Goal: Answer question/provide support

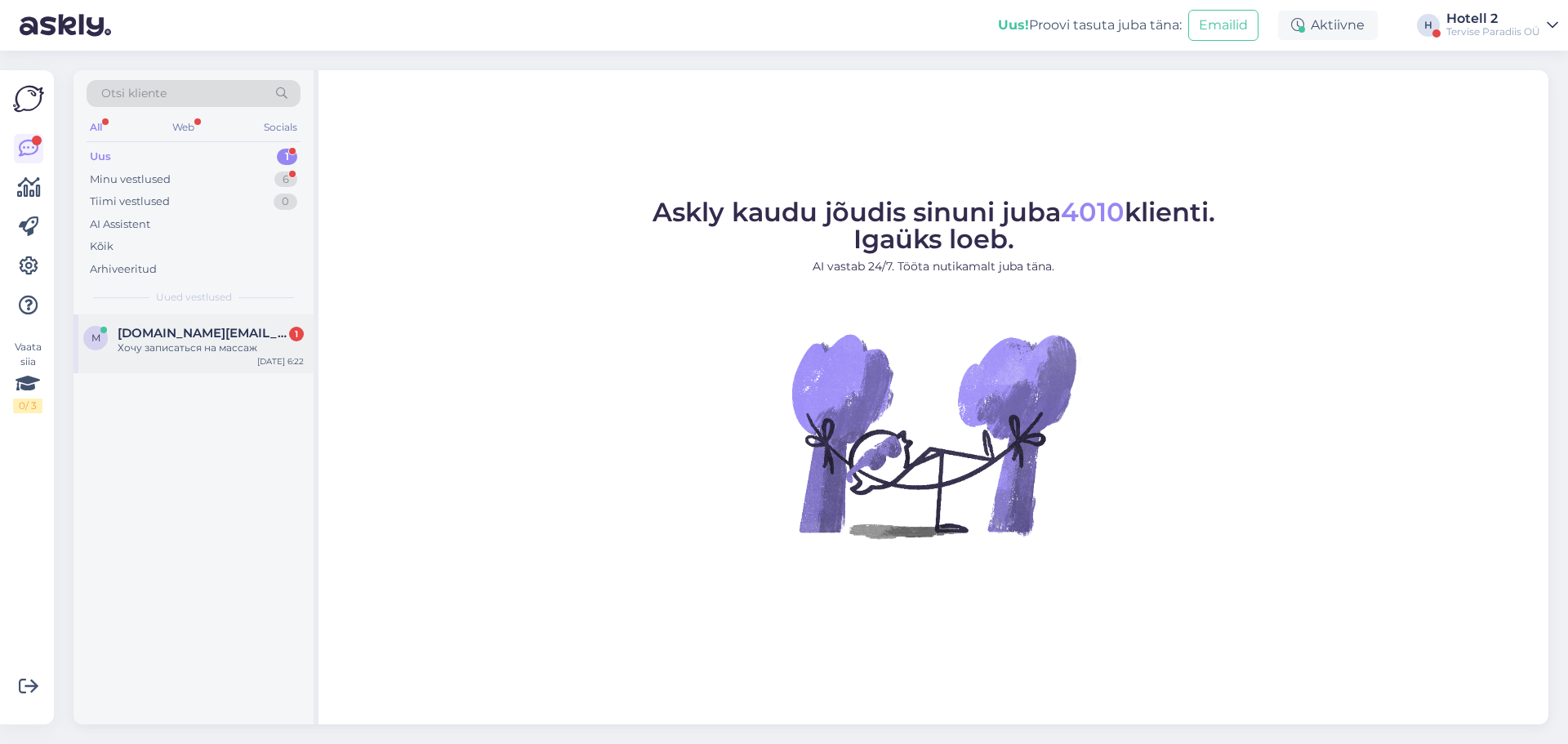
click at [235, 334] on span "[DOMAIN_NAME][EMAIL_ADDRESS][DOMAIN_NAME]" at bounding box center [203, 333] width 170 height 15
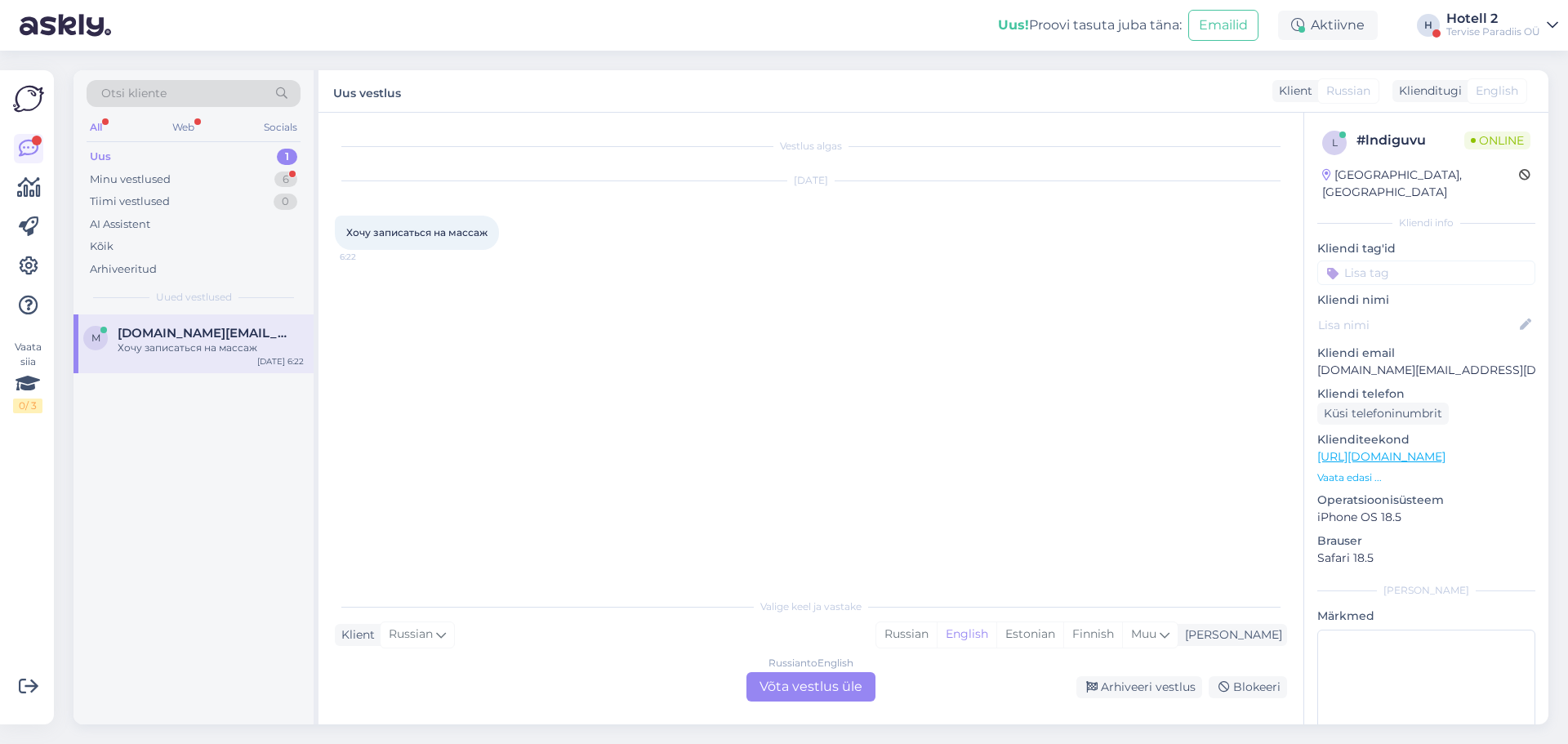
click at [770, 681] on div "Russian to English Võta vestlus üle" at bounding box center [811, 686] width 129 height 29
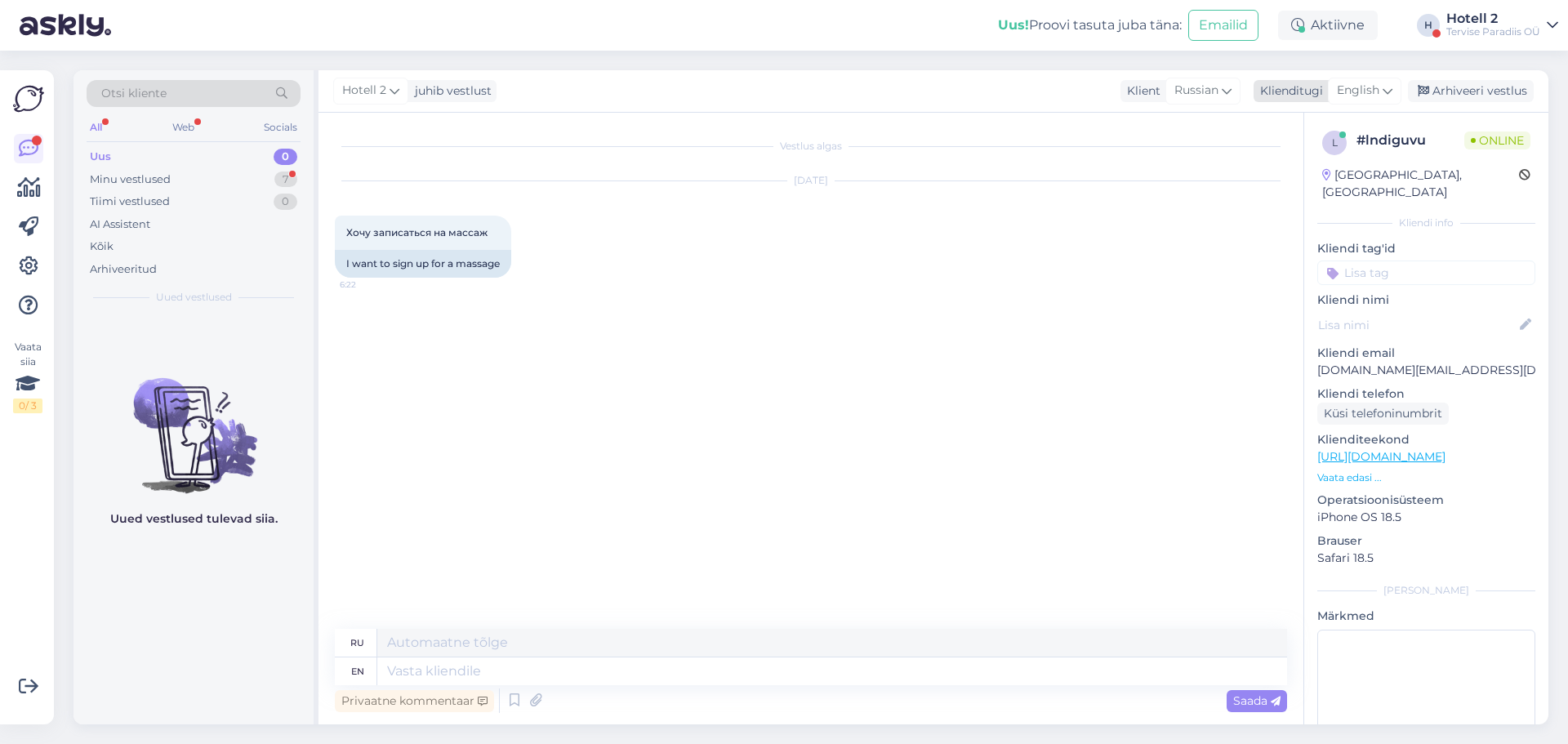
click at [1377, 90] on span "English" at bounding box center [1358, 91] width 43 height 18
type input "es"
click at [1297, 183] on link "Estonian" at bounding box center [1328, 189] width 179 height 26
click at [493, 675] on textarea at bounding box center [832, 671] width 910 height 27
type textarea "Tere! Kui soo"
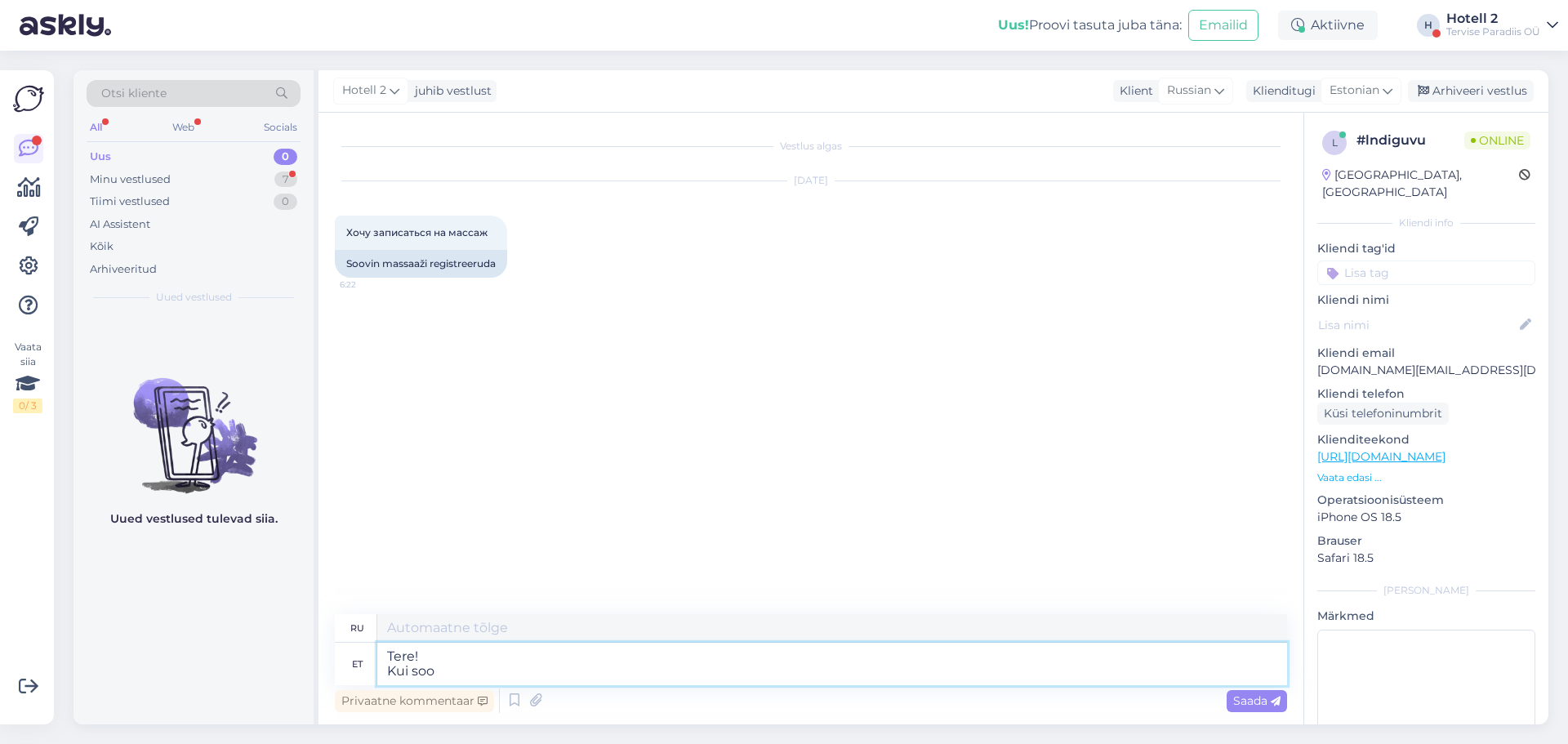
type textarea "Привет! Если"
type textarea "Tere! Kui soovite"
type textarea "Привет! Если хочешь"
type textarea "Tere! Kui soovite masaazi"
type textarea "Привет! Если вы хотите купить"
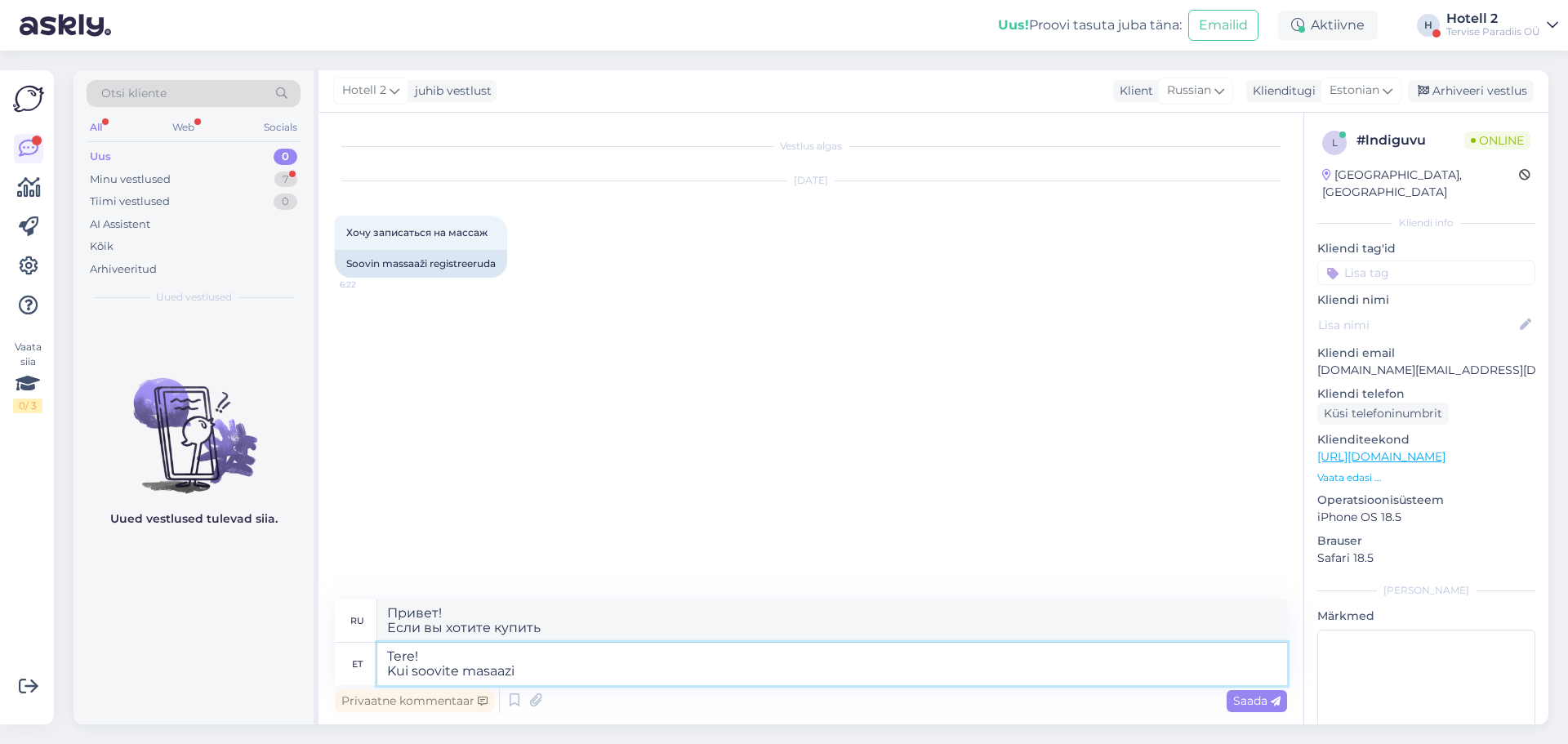
type textarea "Tere! Kui soovite masaazi"
type textarea "Привет! Если хочешь массаж"
type textarea "Tere! Kui soovite masaazi broneerida"
type textarea "Здравствуйте! Если вы хотите записаться на массаж"
type textarea "Tere! Kui soovite masaazi broneerida, si"
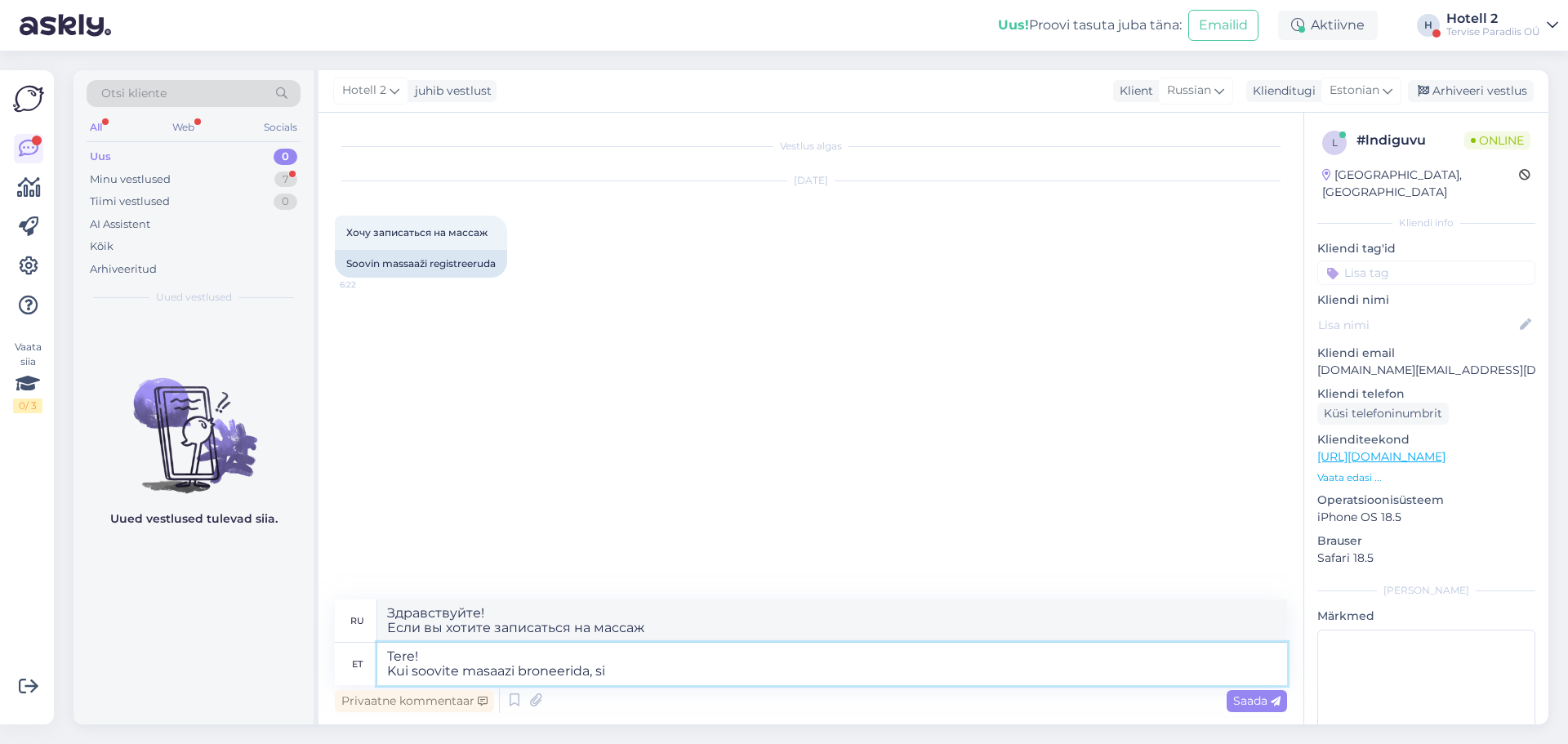
type textarea "Здравствуйте! Если вы хотите записаться на массаж,"
type textarea "Tere! Kui soovite masaazi broneerida, siis saate ka"
type textarea "Здравствуйте! Если вы хотите записаться на массаж, вы можете"
type textarea "Tere! Kui soovite masaazi broneerida, siis saate kas teha"
type textarea "Здравствуйте! Если вы хотите записаться на массаж, вы можете сделать это"
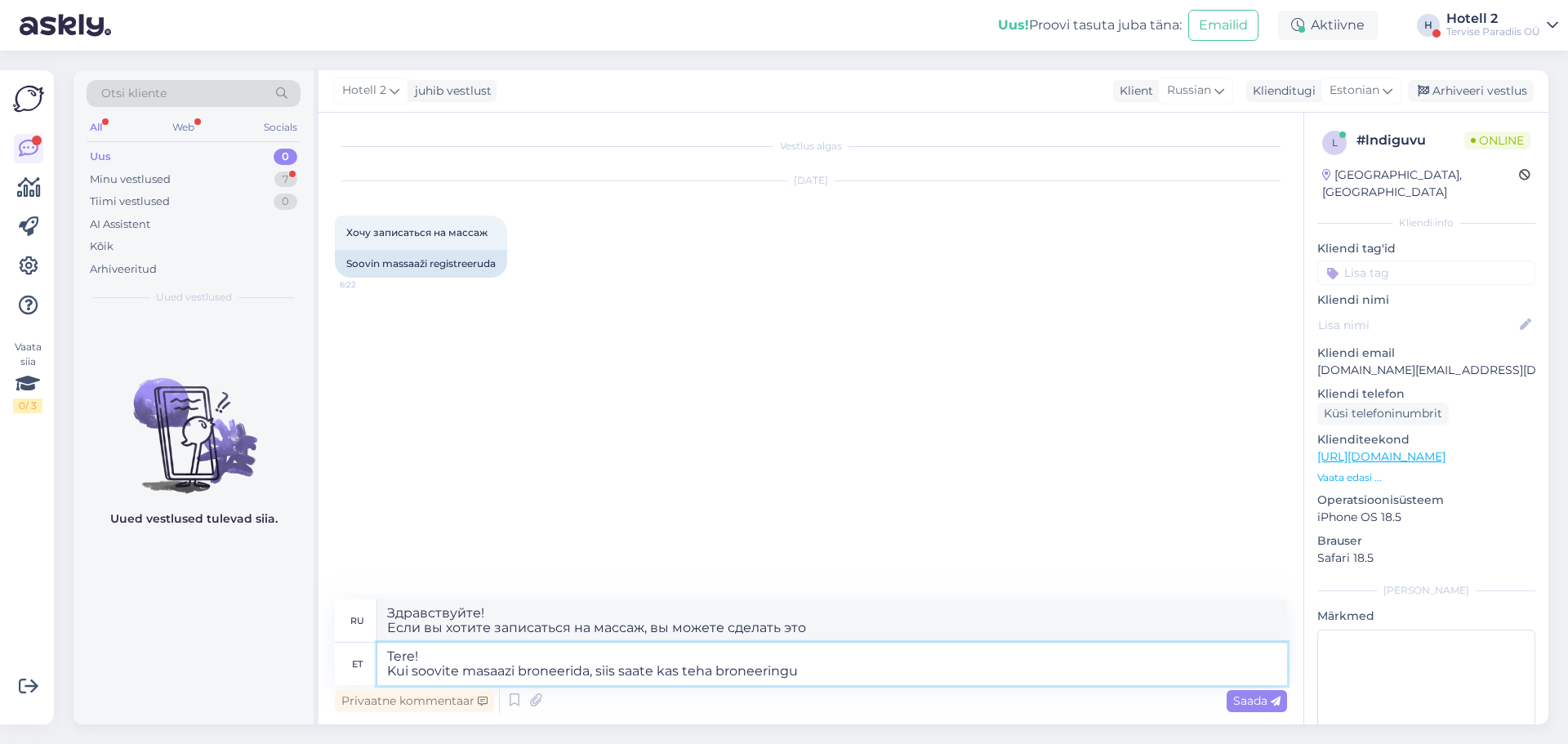
type textarea "Tere! Kui soovite masaazi broneerida, siis saate kas teha broneeringu m"
type textarea "Здравствуйте! Если вы хотите записаться на массаж, вы можете сделать предварите…"
type textarea "Tere! Kui soovite masaazi broneerida, siis saate kas teha broneeringu [PERSON_N…"
type textarea "Здравствуйте! Если вы хотите записаться на массаж, вы можете сделать это по эле…"
type textarea "Tere! Kui soovite masaazi broneerida, siis saate kas teha broneeringu [PERSON_N…"
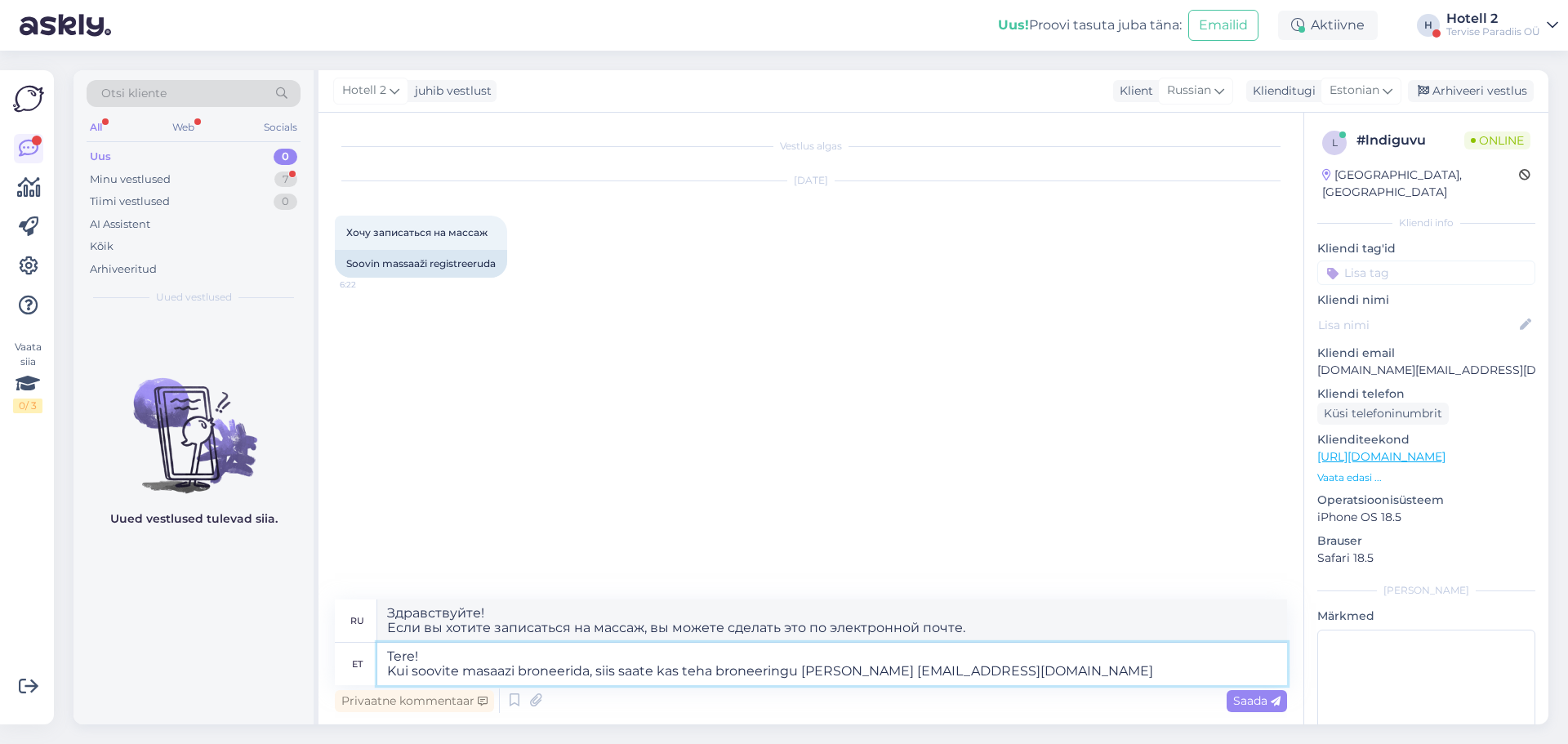
type textarea "Здравствуйте! Если вы хотите записаться на массаж, вы можете сделать это по эле…"
type textarea "Tere! Kui soovite masaazi broneerida, siis saate kas teha broneeringu [PERSON_N…"
type textarea "Здравствуйте! Если вы хотите записаться на массаж, вы можете сделать это по эле…"
type textarea "Tere! Kui soovite masaazi broneerida, siis saate kas teha broneeringu [PERSON_N…"
type textarea "Здравствуйте! Если вы хотите записаться на массаж, вы можете сделать это по эле…"
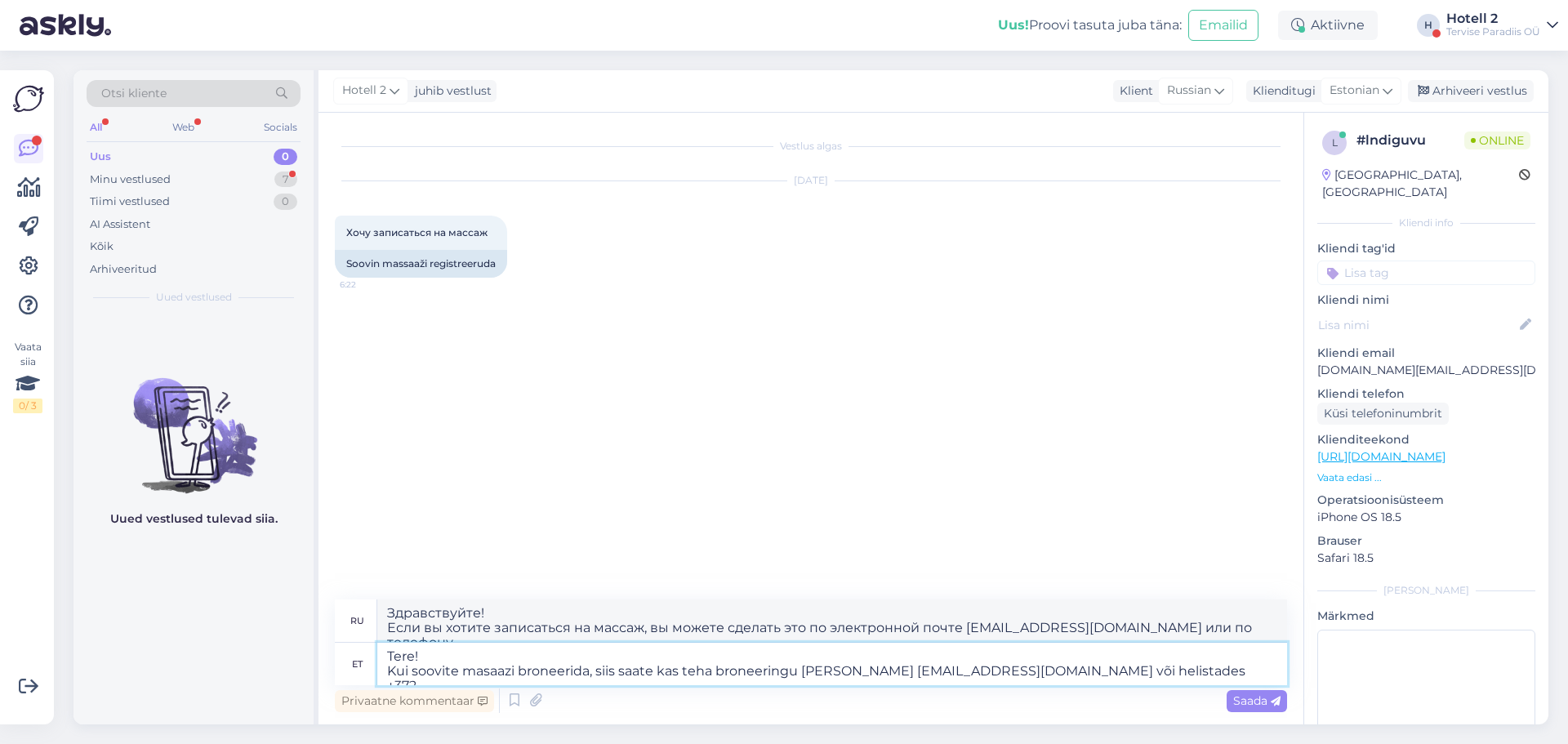
type textarea "Tere! Kui soovite masaazi broneerida, siis saate kas teha broneeringu [PERSON_N…"
type textarea "Здравствуйте! Если вы хотите записаться на массаж, вы можете сделать это по эле…"
type textarea "Tere! Kui soovite masaazi broneerida, siis saate kas teha broneeringu [PERSON_N…"
type textarea "Здравствуйте! Если вы хотите записаться на массаж, вы можете сделать это по эле…"
type textarea "Tere! Kui soovite masaazi broneerida, siis saate kas teha broneeringu [PERSON_N…"
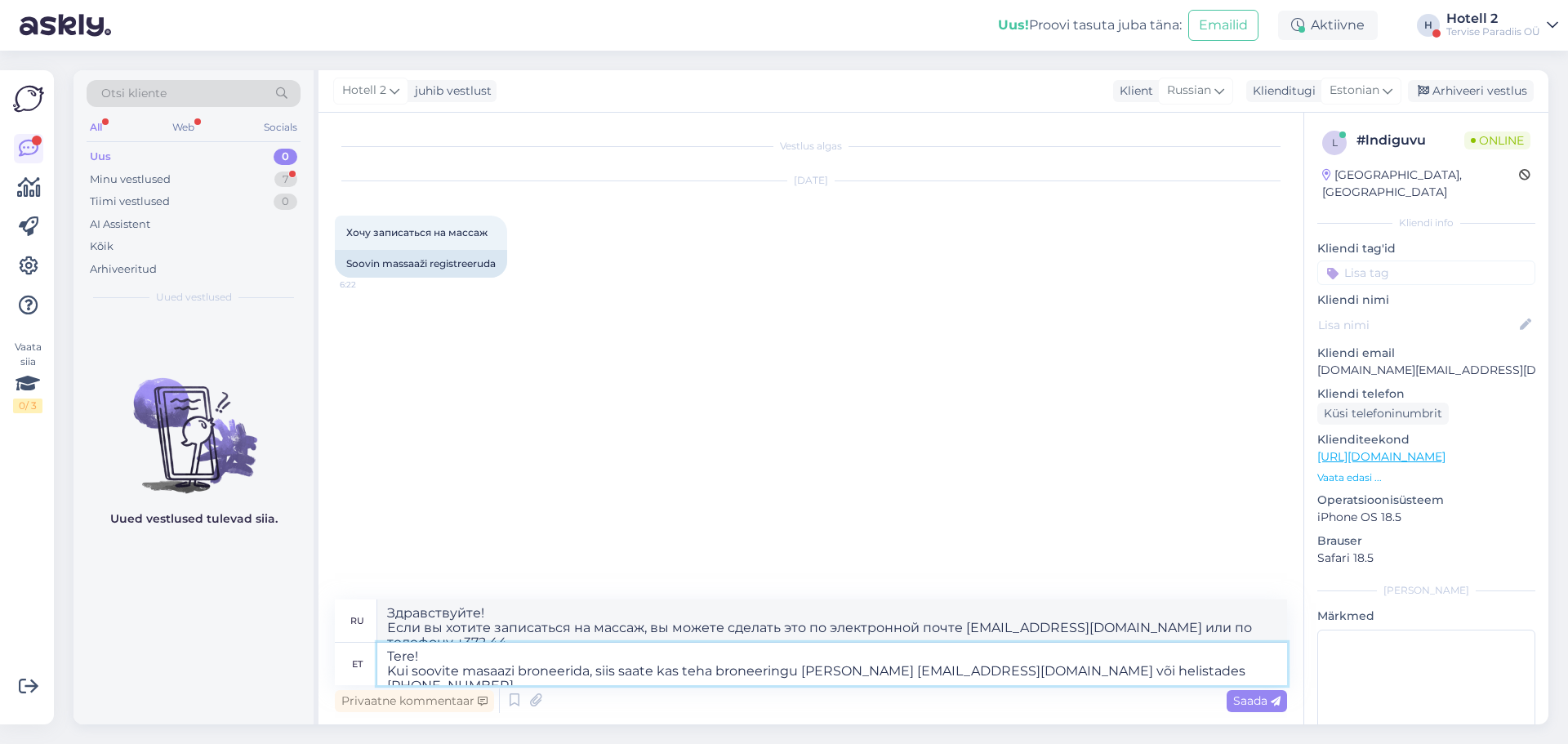
type textarea "Здравствуйте! Если вы хотите записаться на массаж, вы можете сделать это по эле…"
type textarea "Tere! Kui soovite masaazi broneerida, siis saate kas teha broneeringu [PERSON_N…"
type textarea "Здравствуйте! Если вы хотите записаться на массаж, вы можете сделать это по эле…"
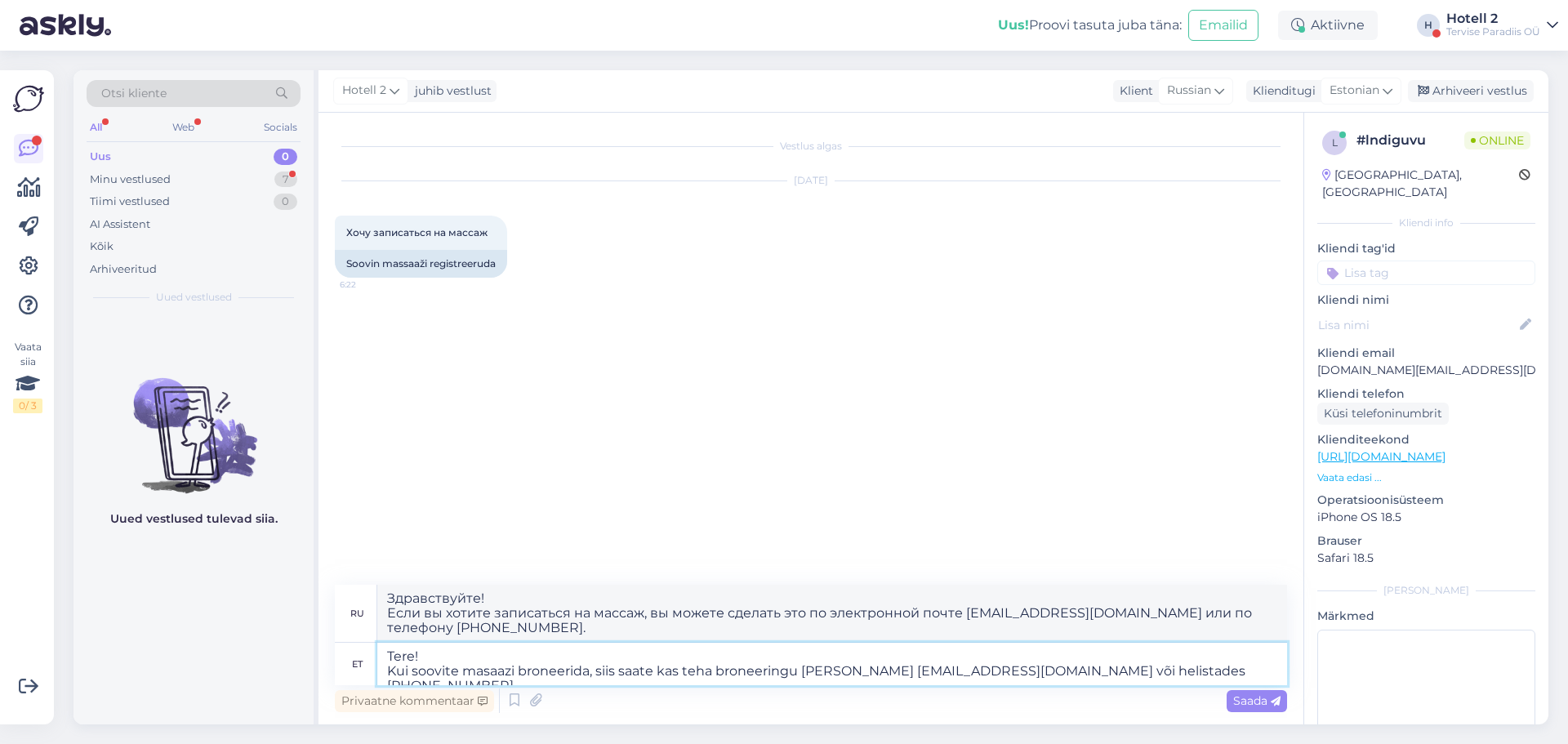
type textarea "Tere! Kui soovite masaazi broneerida, siis saate kas teha broneeringu [PERSON_N…"
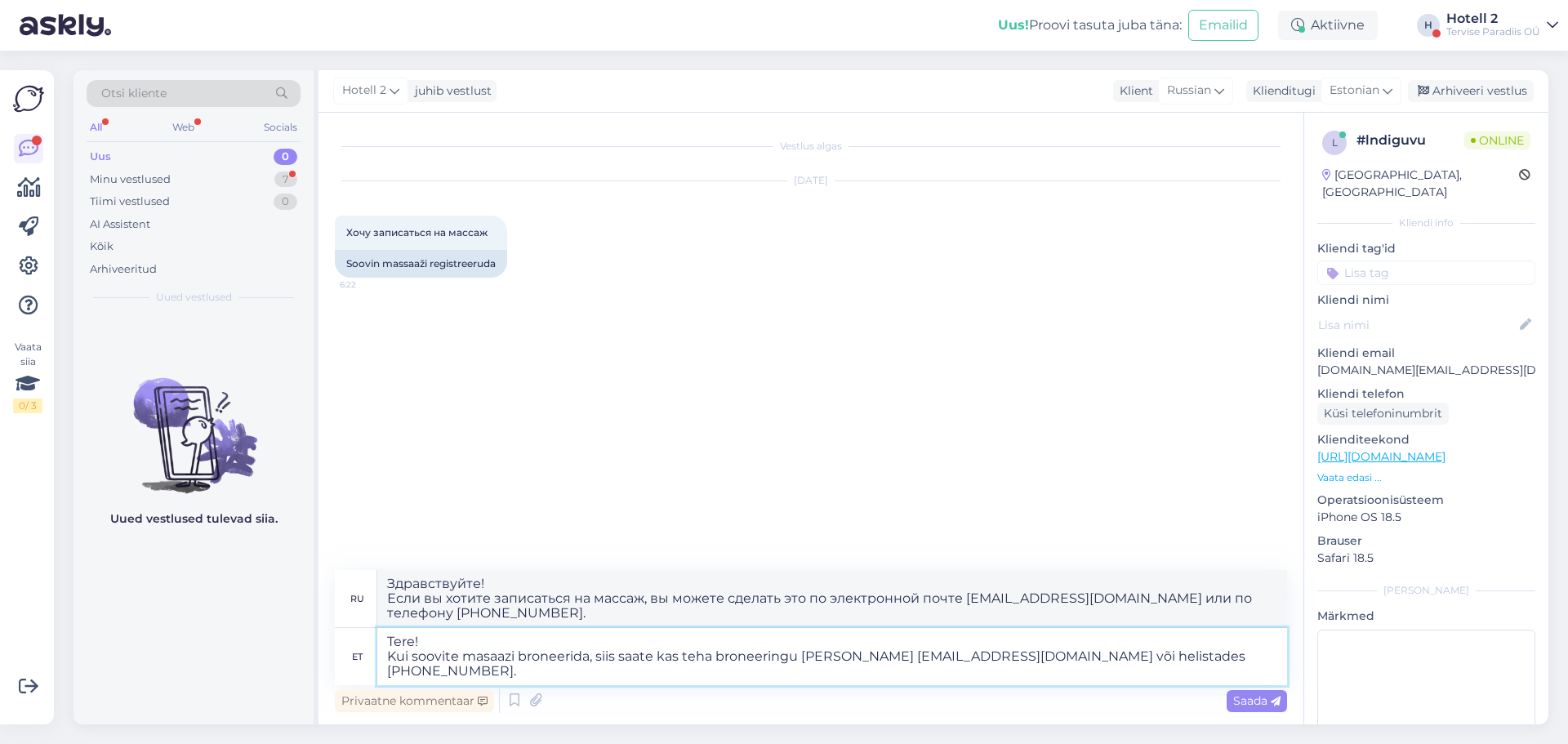
type textarea "Здравствуйте Если вы хотите записаться на массаж, вы можете сделать это по элек…"
type textarea "Tere! Kui soovite masaazi broneerida, siis saate kas teha broneeringu [PERSON_N…"
type textarea "Здравствуйте! Если вы хотите записаться на массаж, вы можете сделать это по эле…"
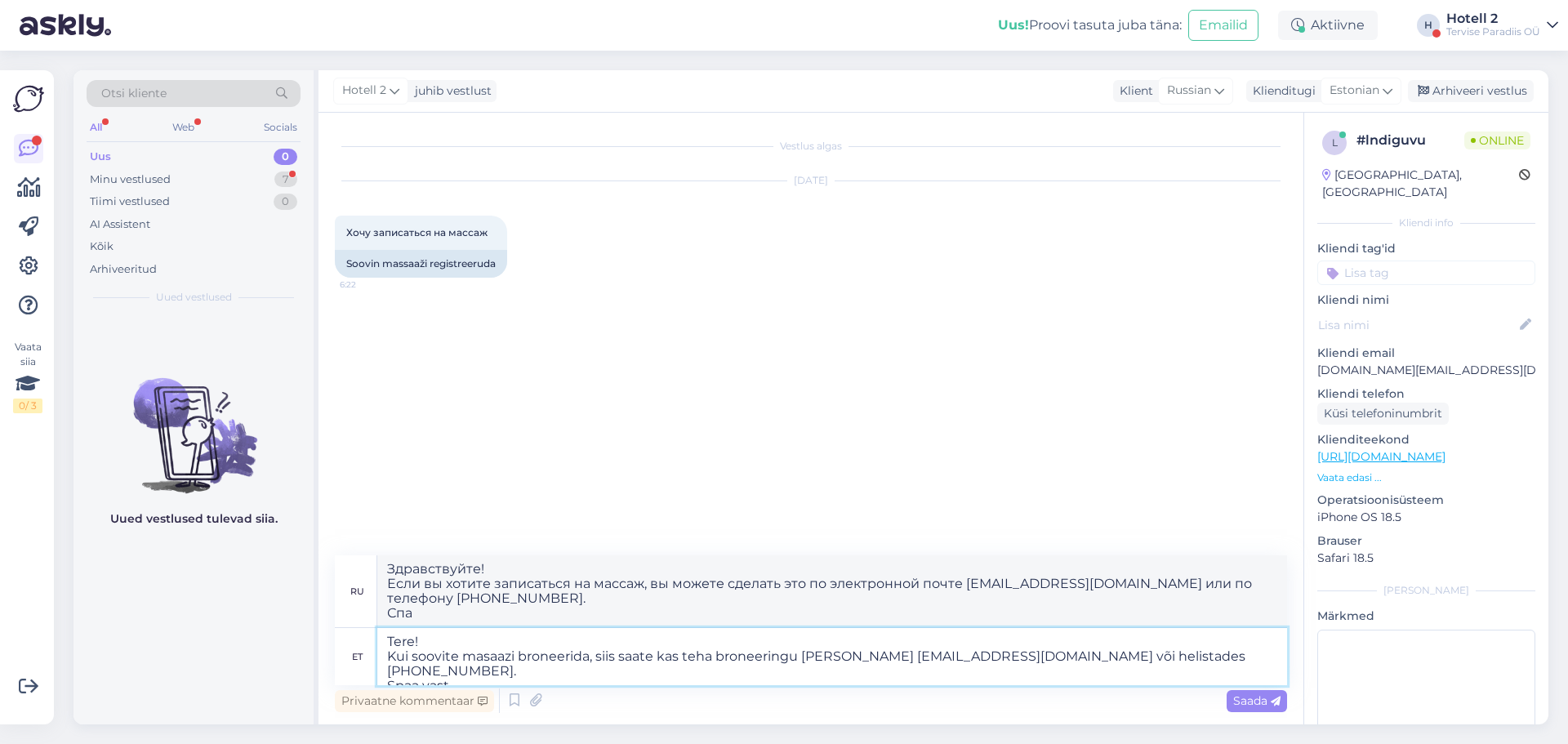
type textarea "Tere! Kui soovite masaazi broneerida, siis saate kas teha broneeringu [PERSON_N…"
type textarea "Здравствуйте! Если вы хотите записаться на массаж, вы можете сделать это по эле…"
type textarea "Tere! Kui soovite masaazi broneerida, siis saate kas teha broneeringu [PERSON_N…"
type textarea "Здравствуйте! Если вы хотите записаться на массаж, вы можете сделать это по эле…"
type textarea "Tere! Kui soovite masaazi broneerida, siis saate kas teha broneeringu [PERSON_N…"
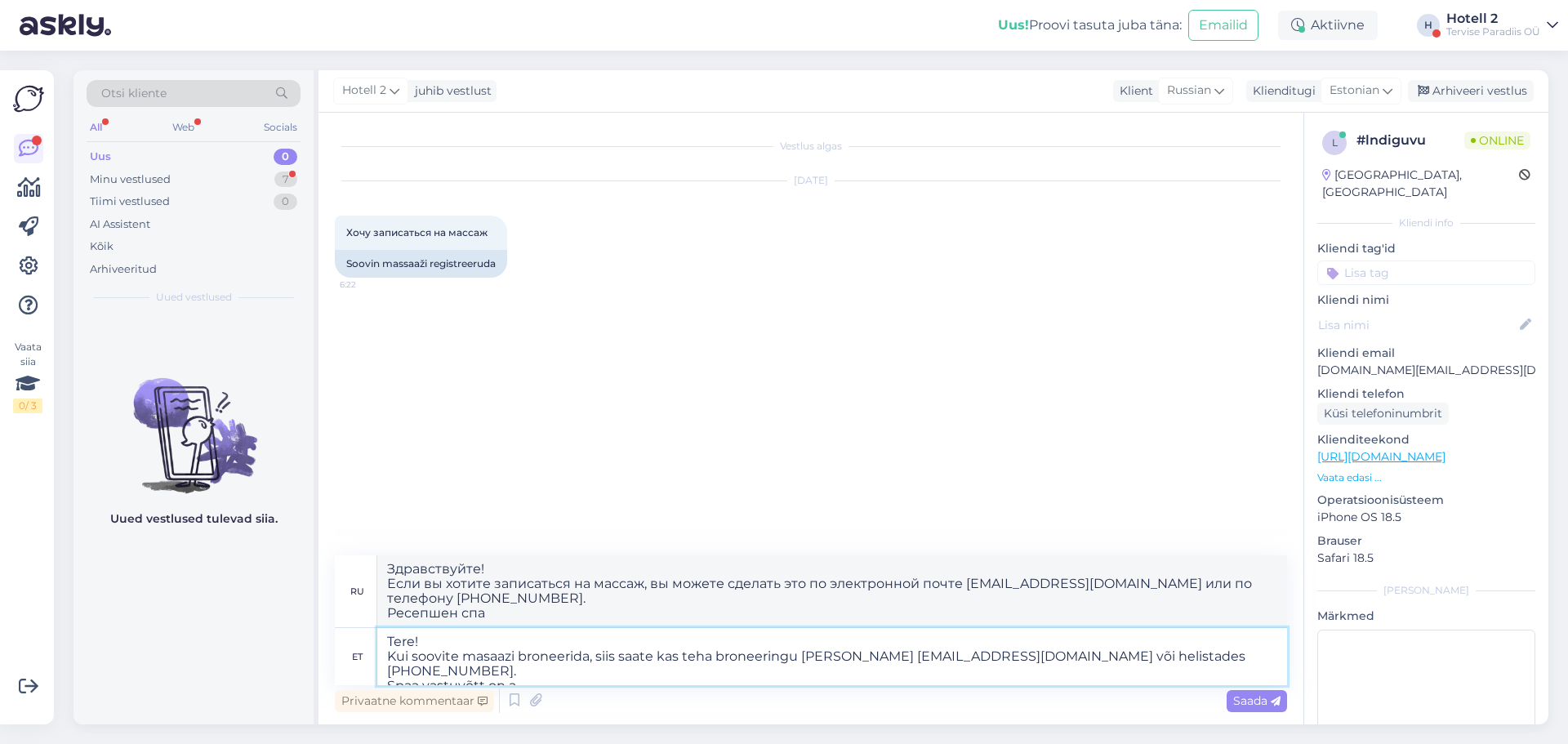
type textarea "Здравствуйте! Если вы хотите заказать массаж, вы можете сделать это по электрон…"
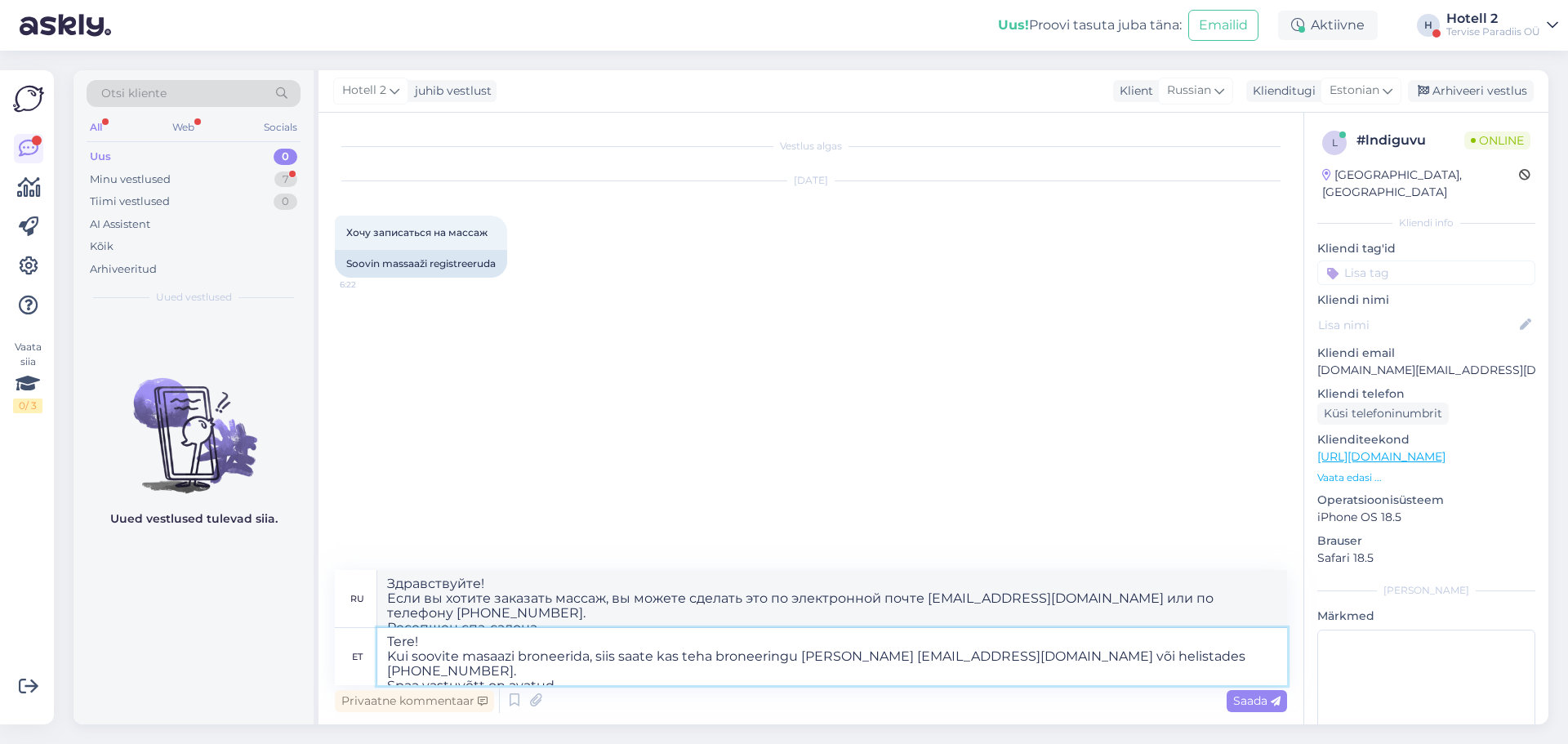
type textarea "Tere! Kui soovite masaazi broneerida, siis saate kas teha broneeringu [PERSON_N…"
type textarea "Здравствуйте! Если вы хотите записаться на массаж, вы можете сделать это по эле…"
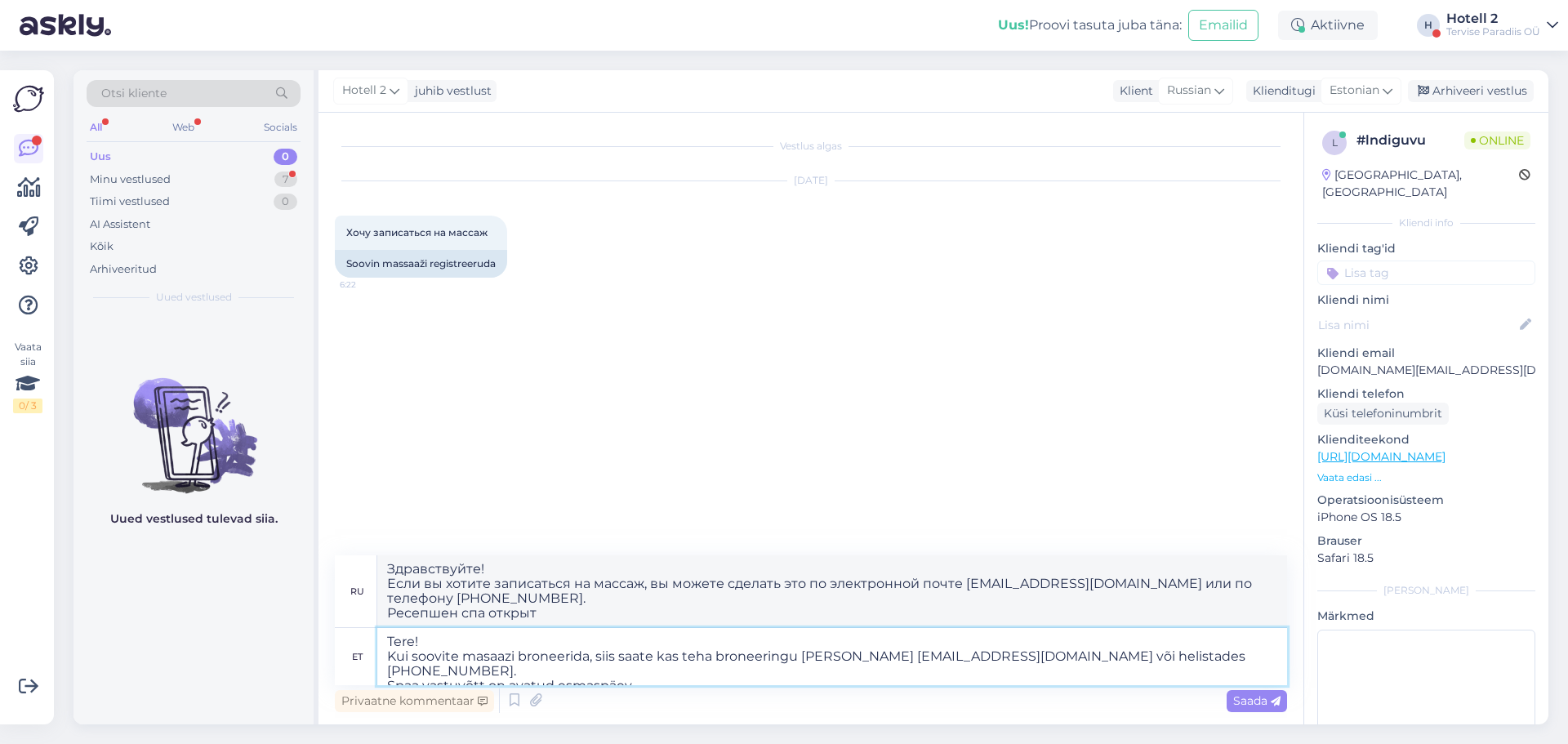
type textarea "Tere! Kui soovite masaazi broneerida, siis saate kas teha broneeringu [PERSON_N…"
type textarea "Здравствуйте! Если вы хотите записаться на массаж, вы можете сделать это по эле…"
type textarea "Tere! Kui soovite masaazi broneerida, siis saate kas teha broneeringu [PERSON_N…"
type textarea "Здравствуйте! Если вы хотите записаться на массаж, вы можете сделать это по эле…"
type textarea "Tere! Kui soovite masaazi broneerida, siis saate kas teha broneeringu [PERSON_N…"
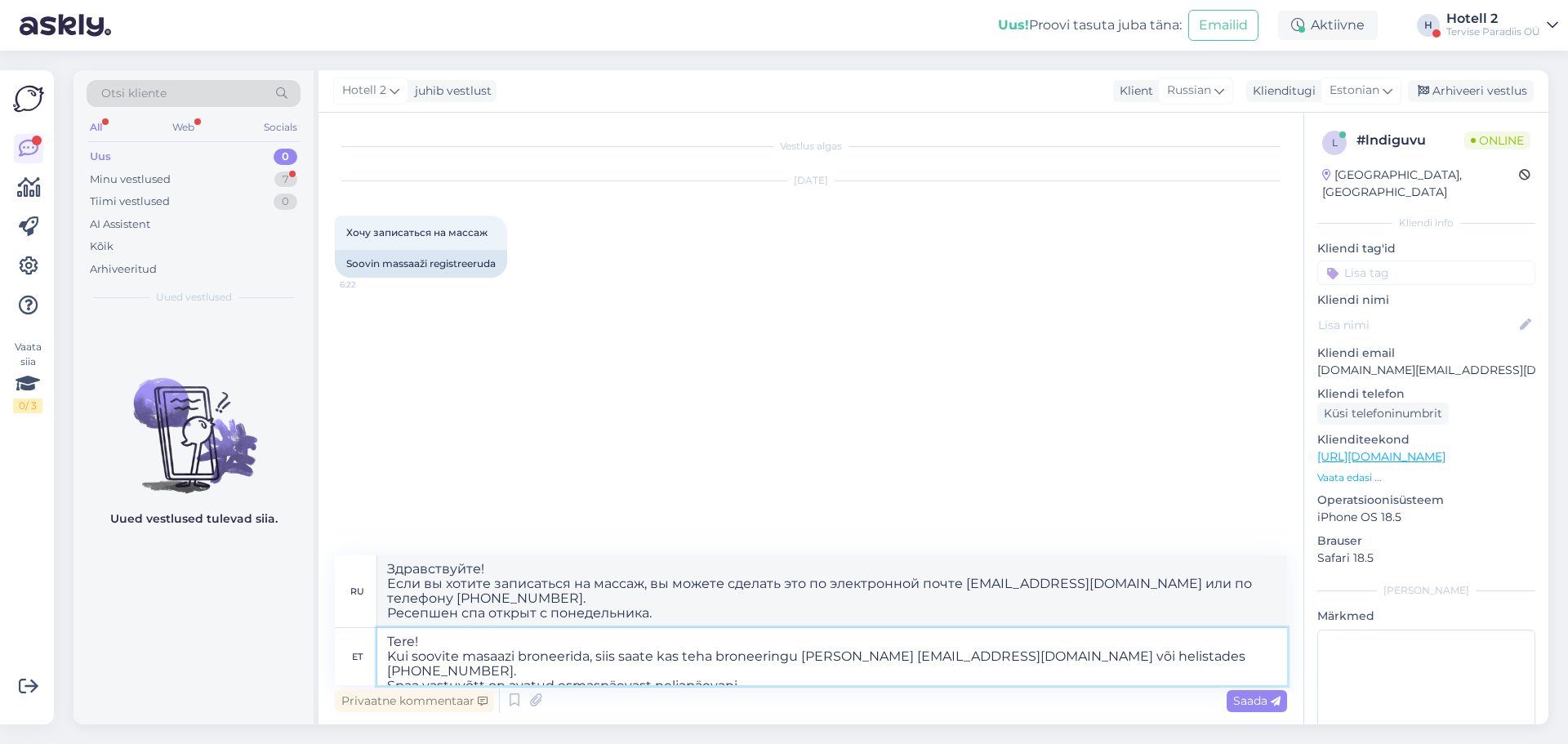
type textarea "Здравствуйте! Если вы хотите записаться на массаж, вы можете сделать это по эле…"
type textarea "Tere! Kui soovite masaazi broneerida, siis saate kas teha broneeringu [PERSON_N…"
type textarea "Здравствуйте! Если вы хотите записаться на массаж, вы можете сделать это по эле…"
type textarea "Tere! Kui soovite masaazi broneerida, siis saate kas teha broneeringu [PERSON_N…"
type textarea "Здравствуйте! Если вы хотите записаться на массаж, вы можете сделать это по эле…"
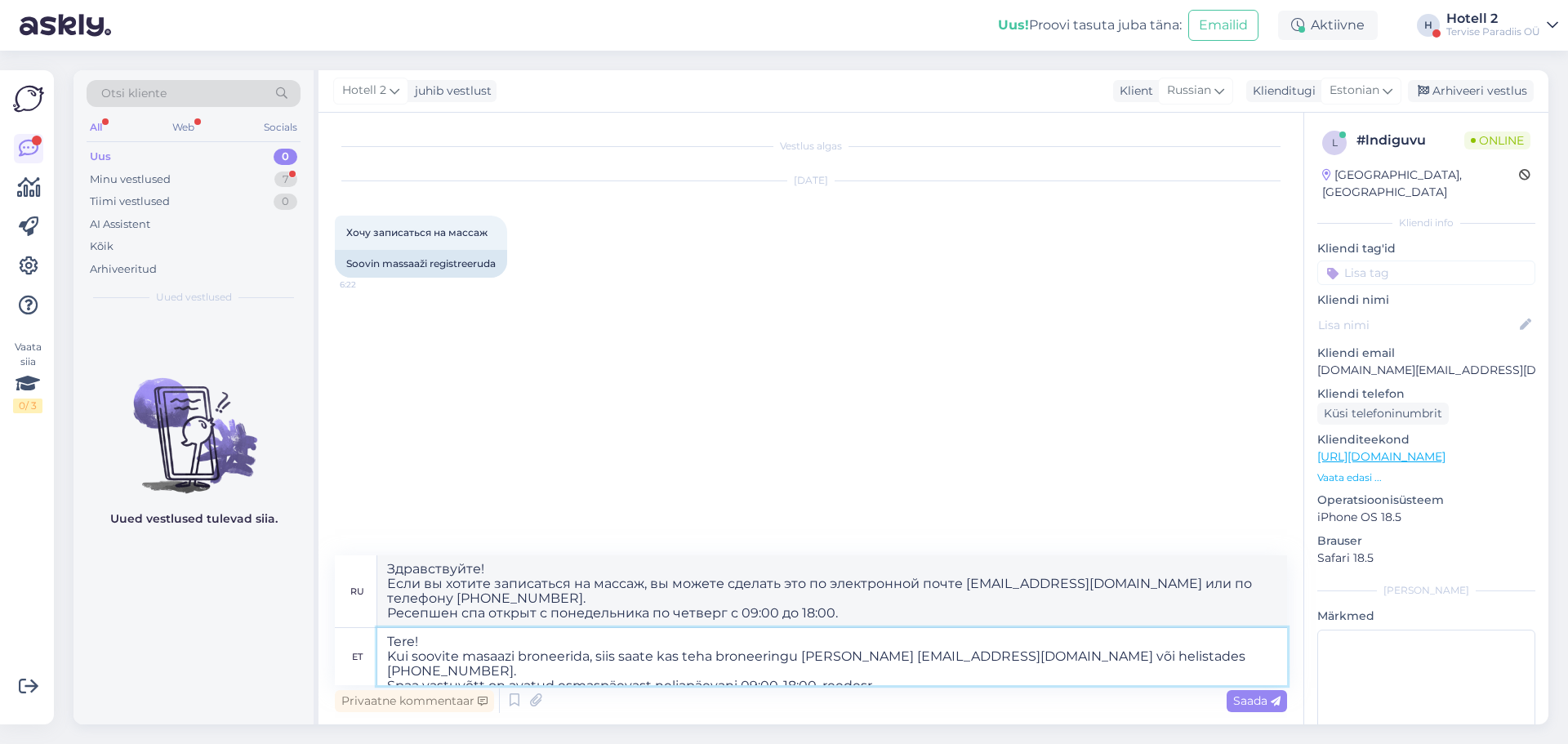
type textarea "Tere! Kui soovite masaazi broneerida, siis saate kas teha broneeringu [PERSON_N…"
type textarea "Здравствуйте! Если вы хотите записаться на массаж, вы можете сделать это по эле…"
type textarea "Tere! Kui soovite masaazi broneerida, siis saate kas teha broneeringu [PERSON_N…"
type textarea "Здравствуйте! Если вы хотите записаться на массаж, вы можете сделать это по эле…"
type textarea "Tere! Kui soovite masaazi broneerida, siis saate kas teha broneeringu [PERSON_N…"
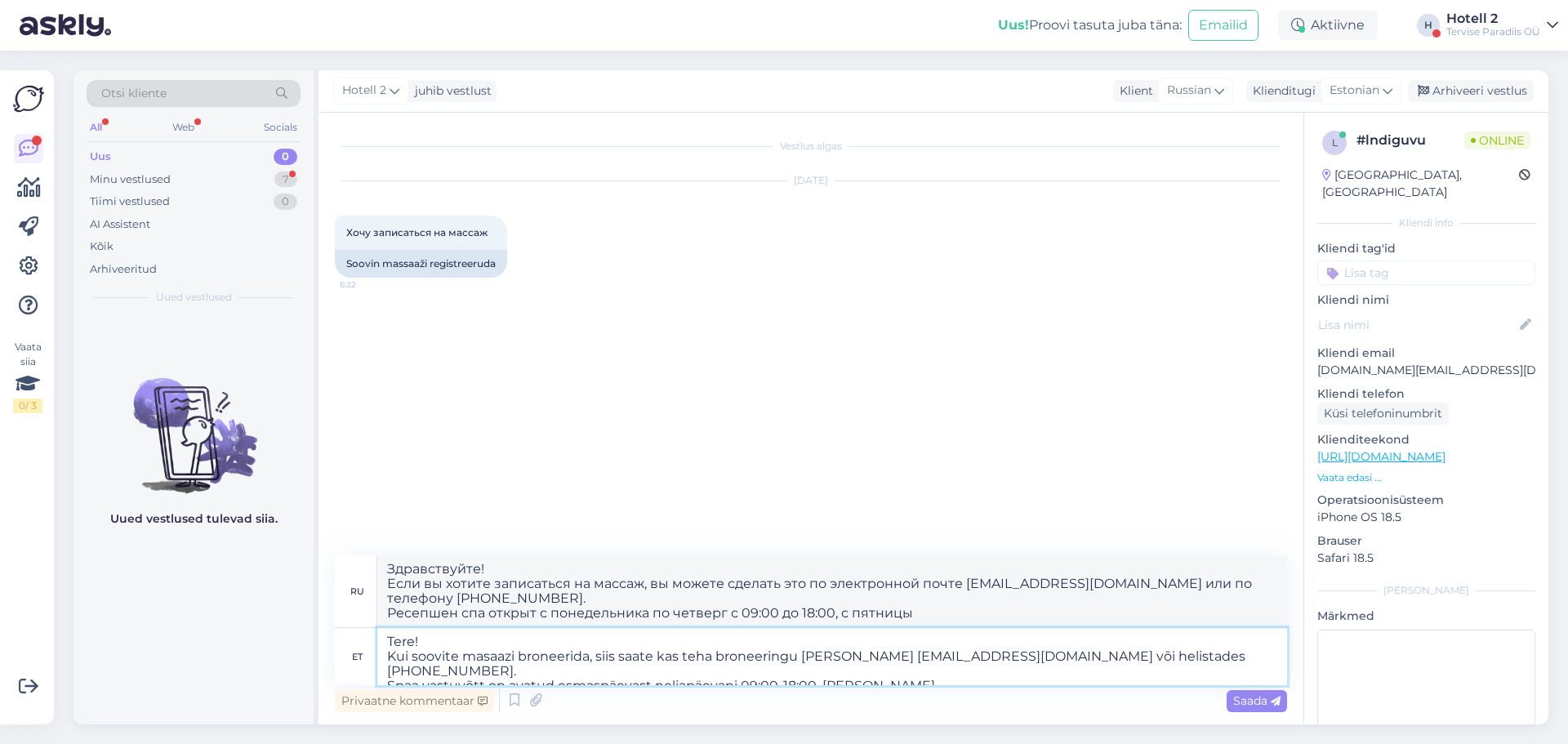
type textarea "Здравствуйте! Если вы хотите записаться на массаж, вы можете сделать это по эле…"
type textarea "Tere! Kui soovite masaazi broneerida, siis saate kas teha broneeringu [PERSON_N…"
type textarea "Здравствуйте! Если вы хотите записаться на массаж, вы можете сделать это по эле…"
type textarea "Tere! Kui soovite masaazi broneerida, siis saate kas teha broneeringu [PERSON_N…"
type textarea "Здравствуйте! Если вы хотите записаться на массаж, вы можете сделать это по эле…"
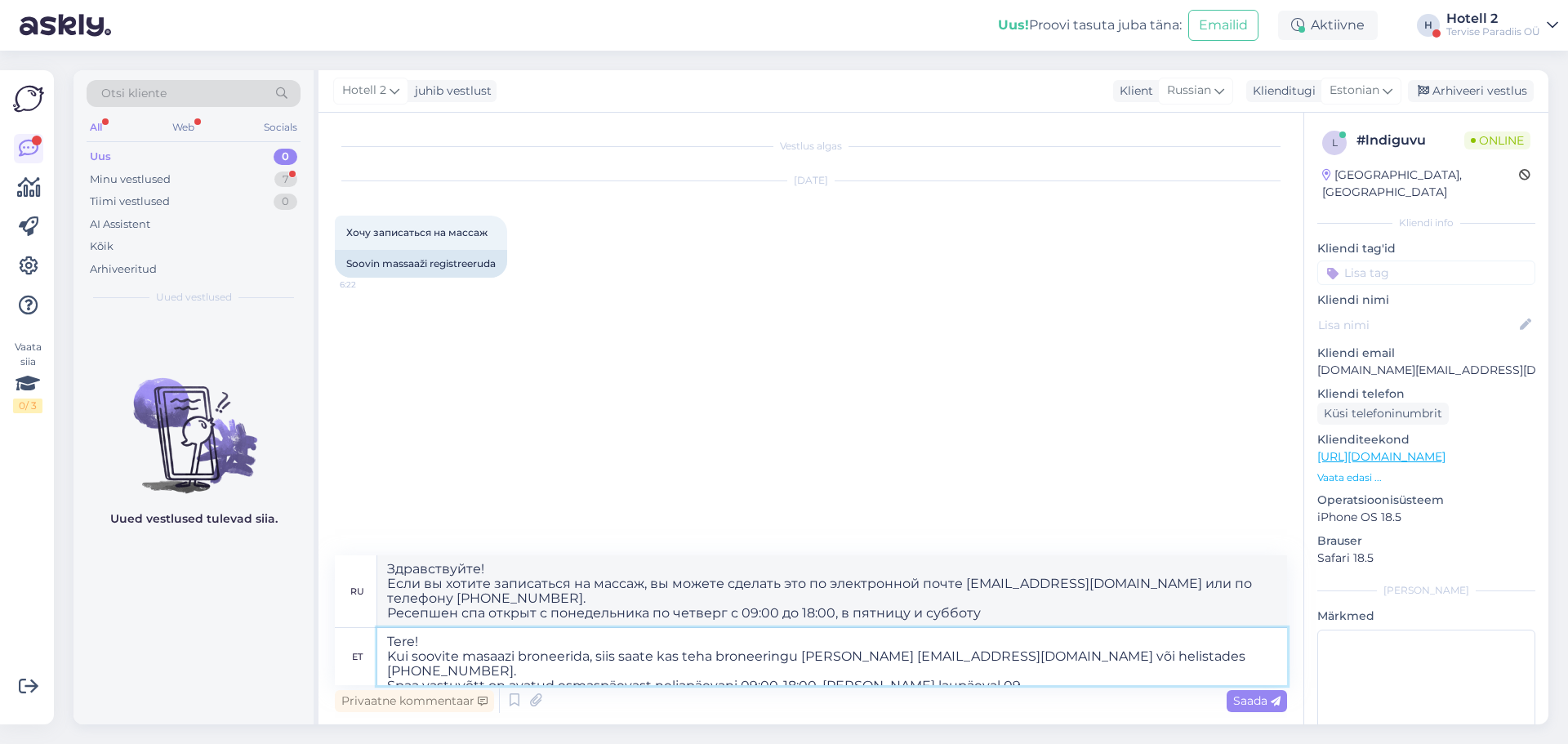
type textarea "Tere! Kui soovite masaazi broneerida, siis saate kas teha broneeringu [PERSON_N…"
type textarea "Здравствуйте! Если вы хотите записаться на массаж, вы можете сделать это по эле…"
type textarea "Tere! Kui soovite masaazi broneerida, siis saate kas teha broneeringu [PERSON_N…"
type textarea "Здравствуйте! Если вы хотите записаться на массаж, вы можете сделать это по эле…"
type textarea "Tere! Kui soovite masaazi broneerida, siis saate kas teha broneeringu [PERSON_N…"
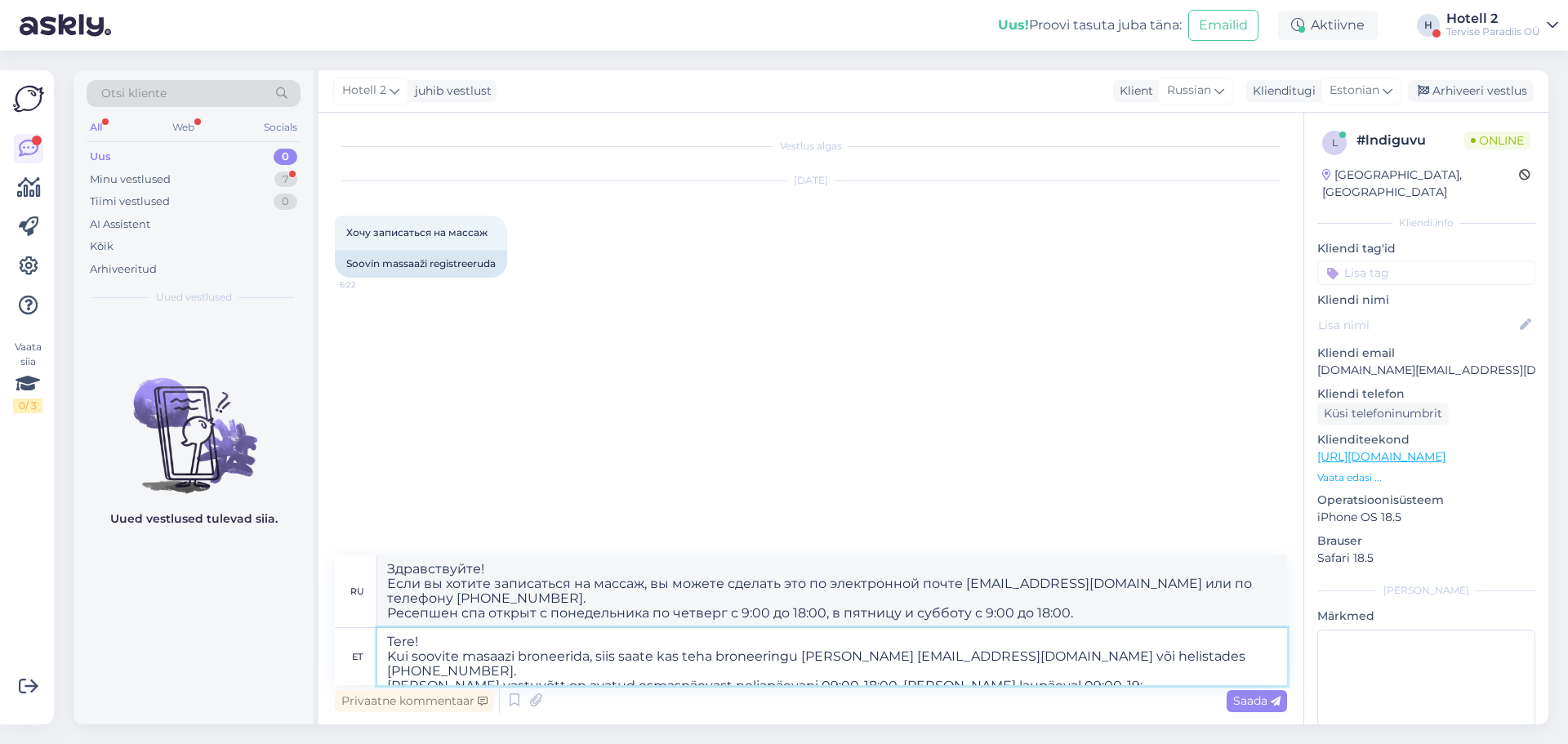
type textarea "Здравствуйте! Если вы хотите записаться на массаж, вы можете сделать это по эле…"
type textarea "Tere! Kui soovite masaazi broneerida, siis saate kas teha broneeringu [PERSON_N…"
type textarea "Здравствуйте! Если вы хотите записаться на массаж, вы можете сделать это по эле…"
type textarea "Tere! Kui soovite masaazi broneerida, siis saate kas teha broneeringu [PERSON_N…"
type textarea "Здравствуйте! Если вы хотите записаться на массаж, вы можете сделать это по эле…"
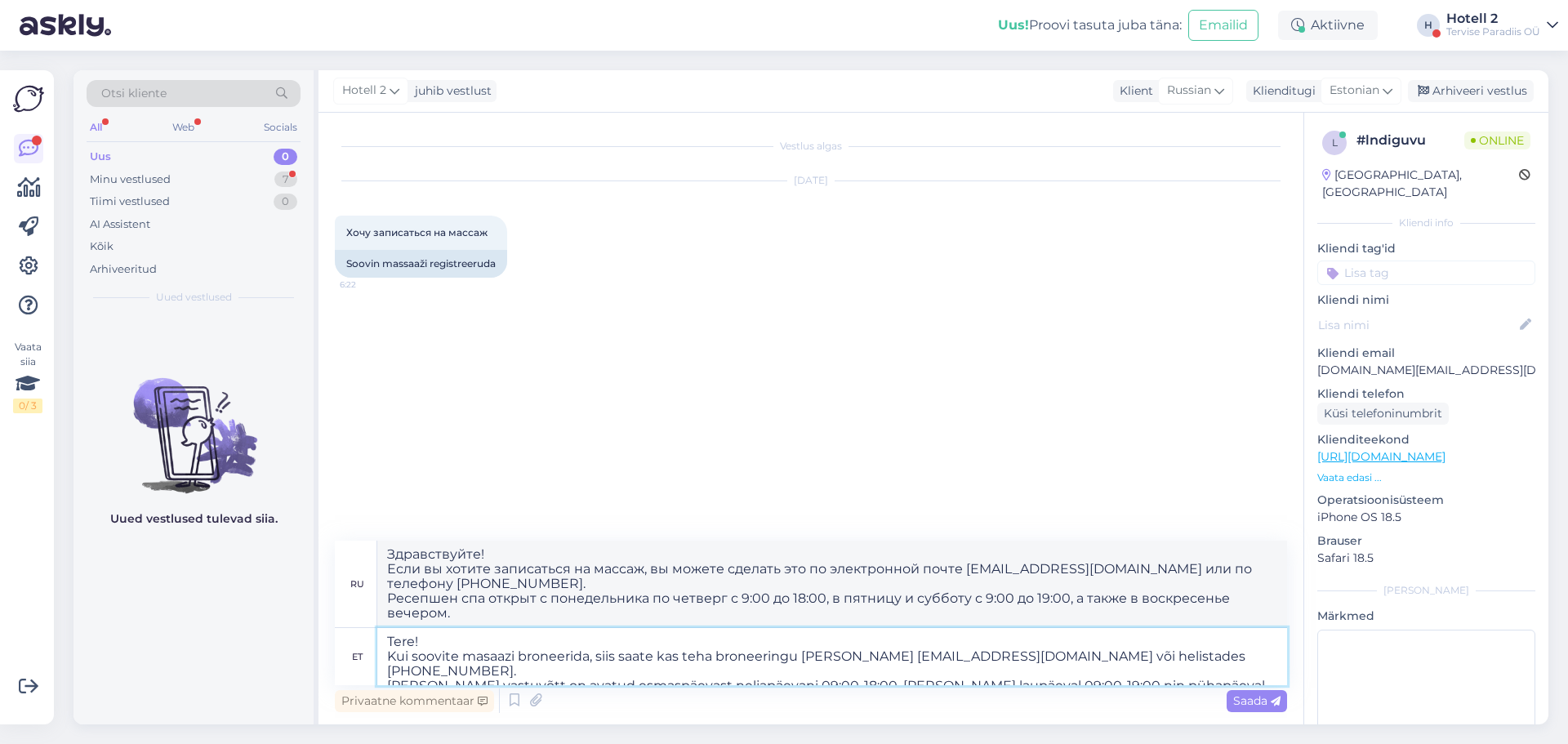
type textarea "Tere! Kui soovite masaazi broneerida, siis saate kas teha broneeringu [PERSON_N…"
type textarea "Здравствуйте! Если вы хотите записаться на массаж, вы можете сделать это по эле…"
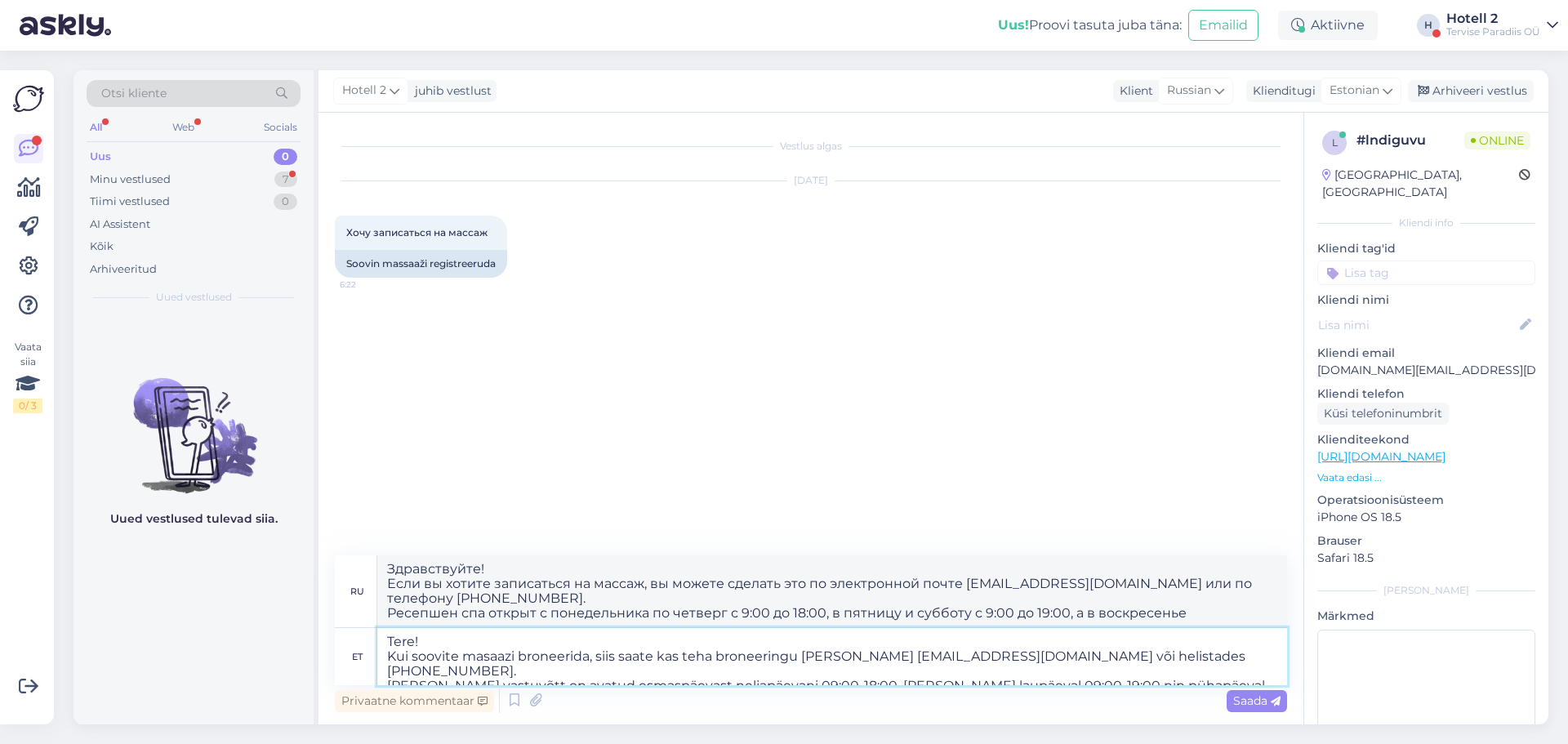
type textarea "Tere! Kui soovite masaazi broneerida, siis saate kas teha broneeringu [PERSON_N…"
type textarea "Здравствуйте Если вы хотите записаться на массаж, вы можете сделать это по элек…"
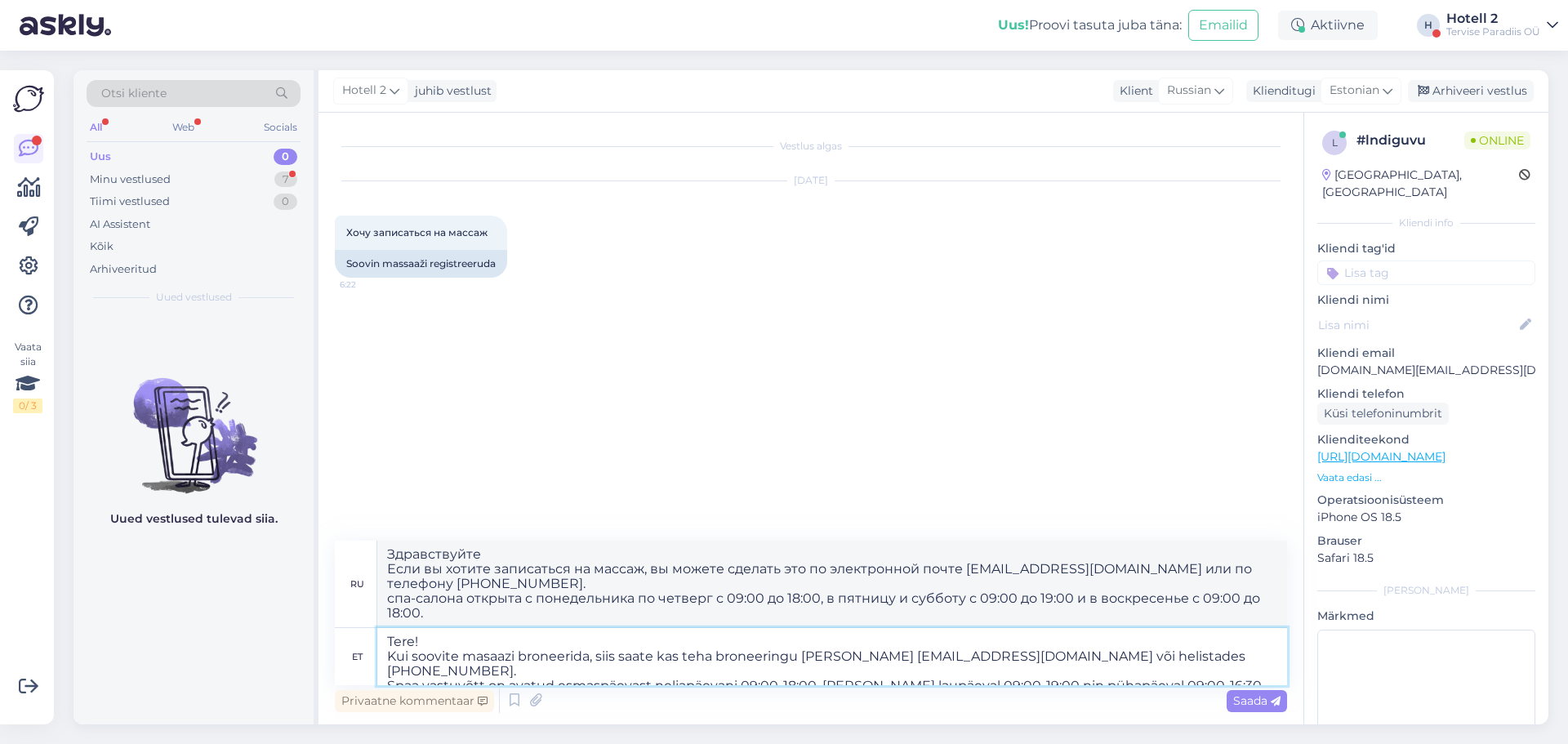
type textarea "Tere! Kui soovite masaazi broneerida, siis saate kas teha broneeringu [PERSON_N…"
type textarea "Здравствуйте Если вы хотите записаться на массаж, вы можете сделать это по элек…"
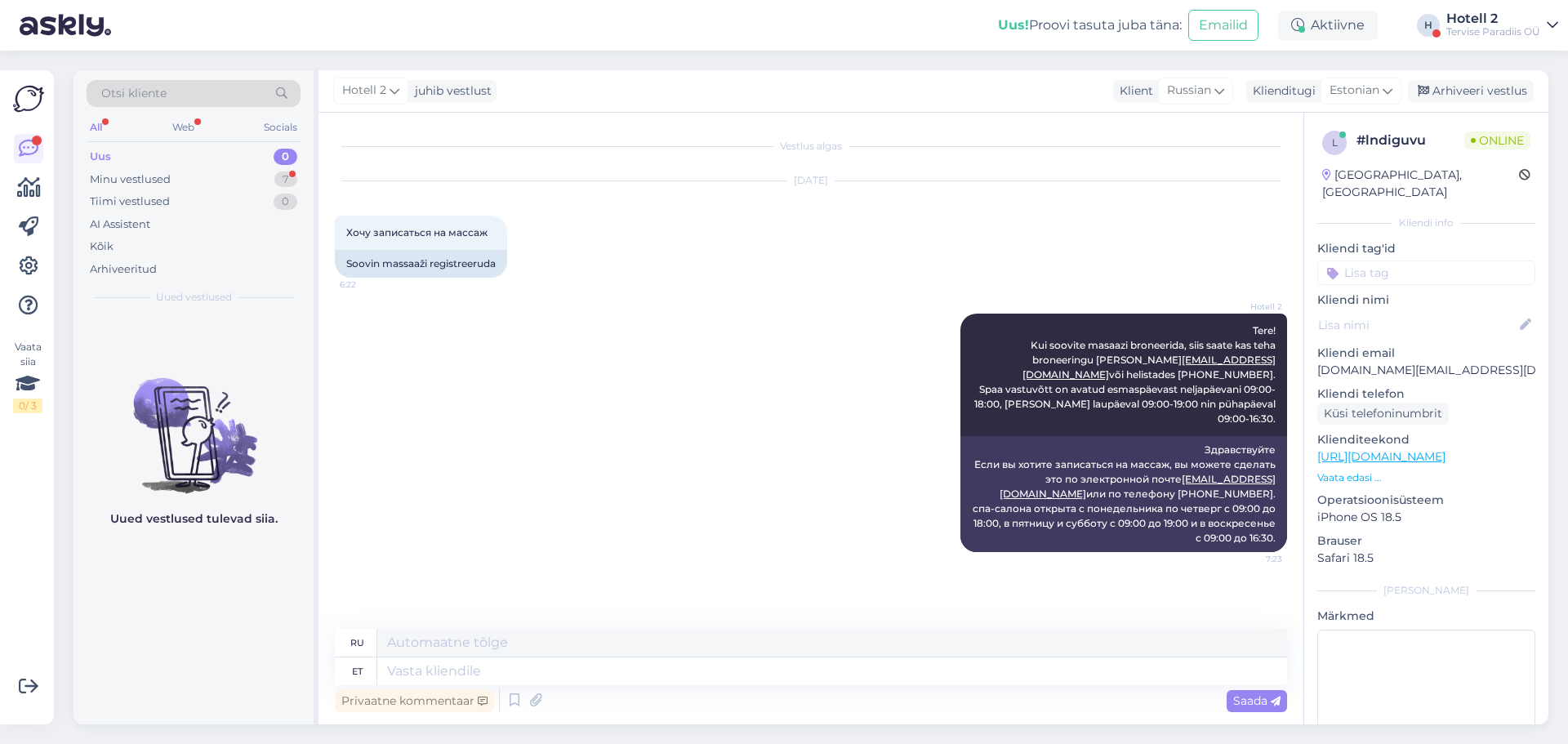
click at [289, 166] on div "Uus 0" at bounding box center [193, 156] width 214 height 22
click at [282, 179] on div "7" at bounding box center [285, 179] width 22 height 17
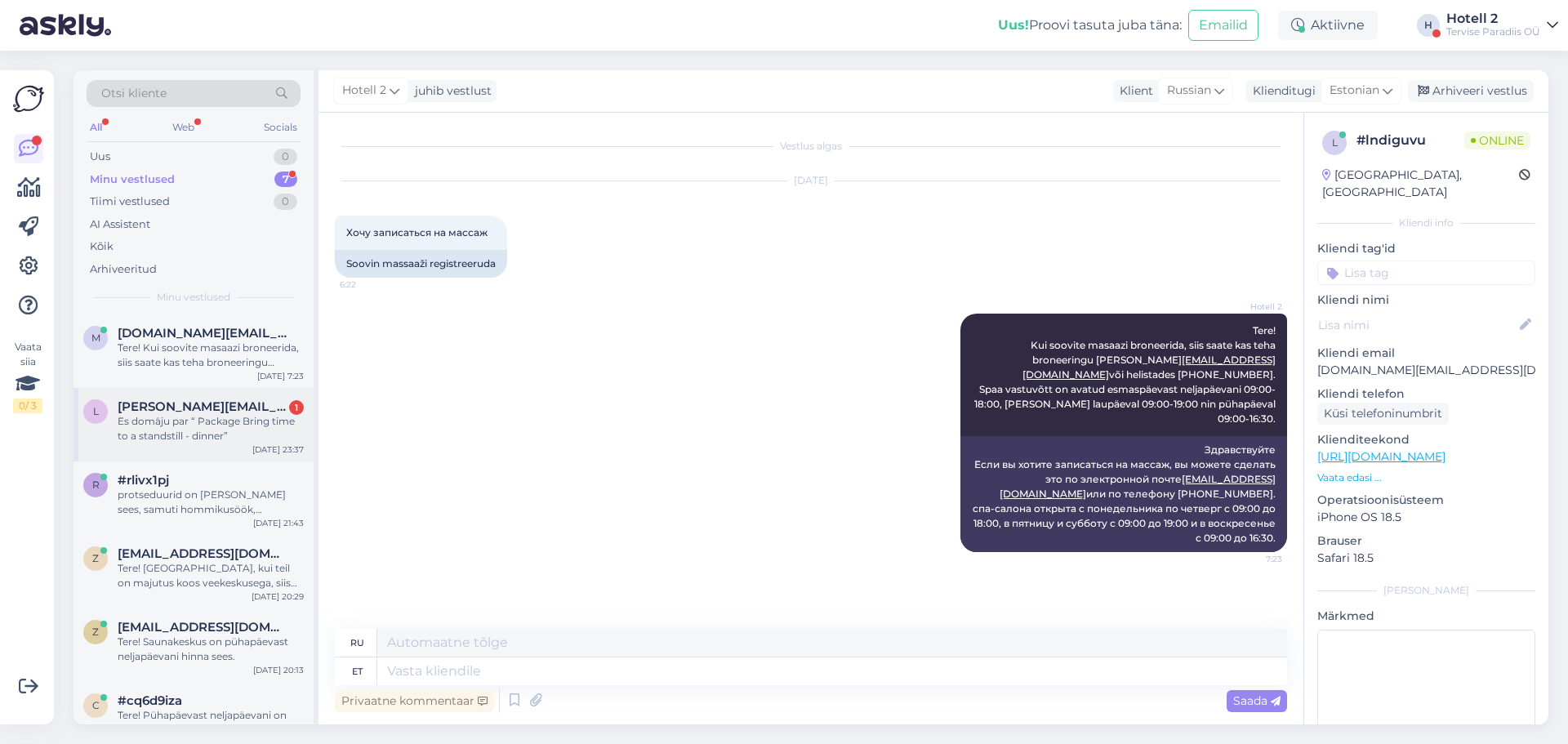
click at [224, 408] on span "[PERSON_NAME][EMAIL_ADDRESS][DOMAIN_NAME]" at bounding box center [203, 407] width 170 height 15
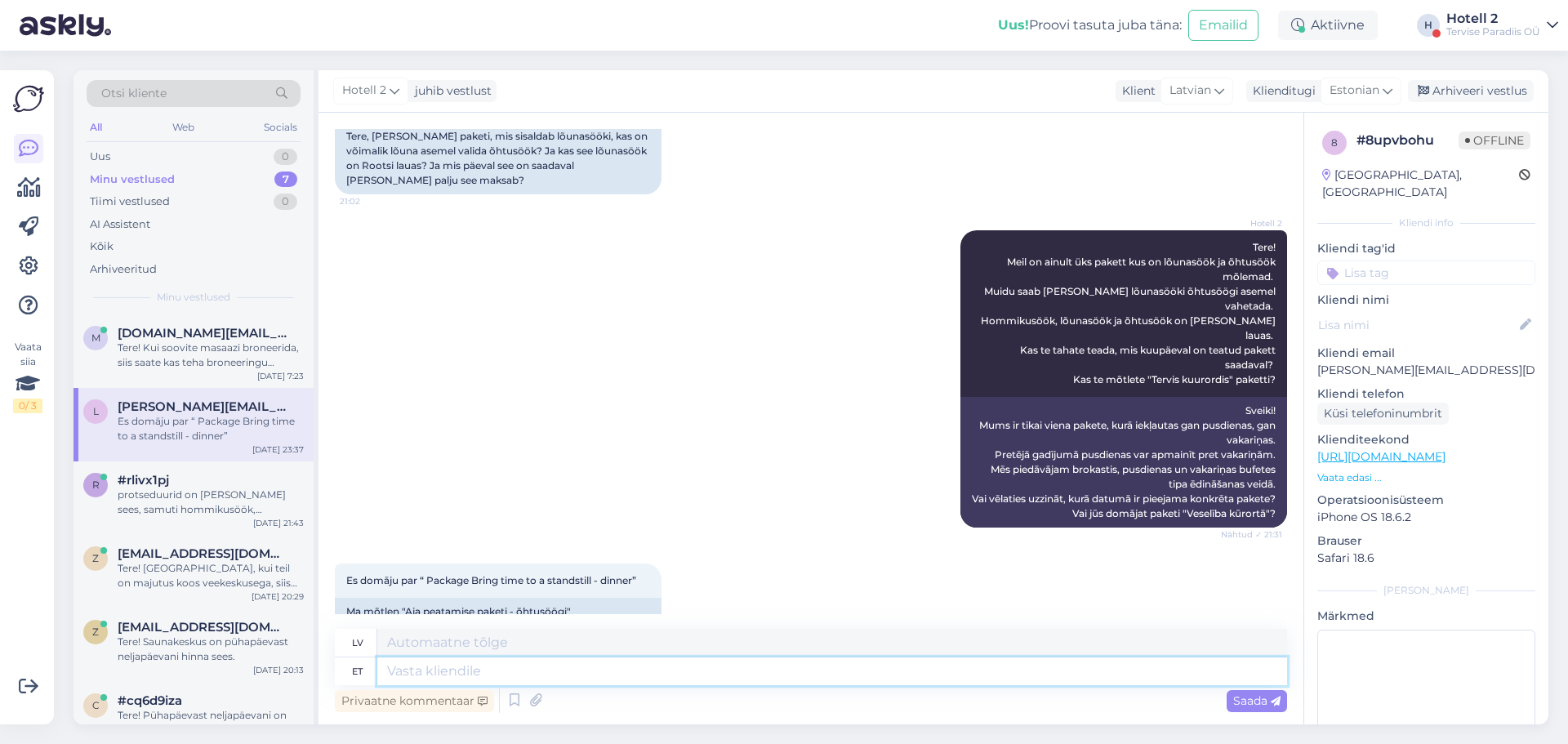
click at [546, 672] on textarea at bounding box center [832, 671] width 910 height 27
type textarea "Peata"
type textarea "Apstāties"
type textarea "P"
type textarea ""Peata"
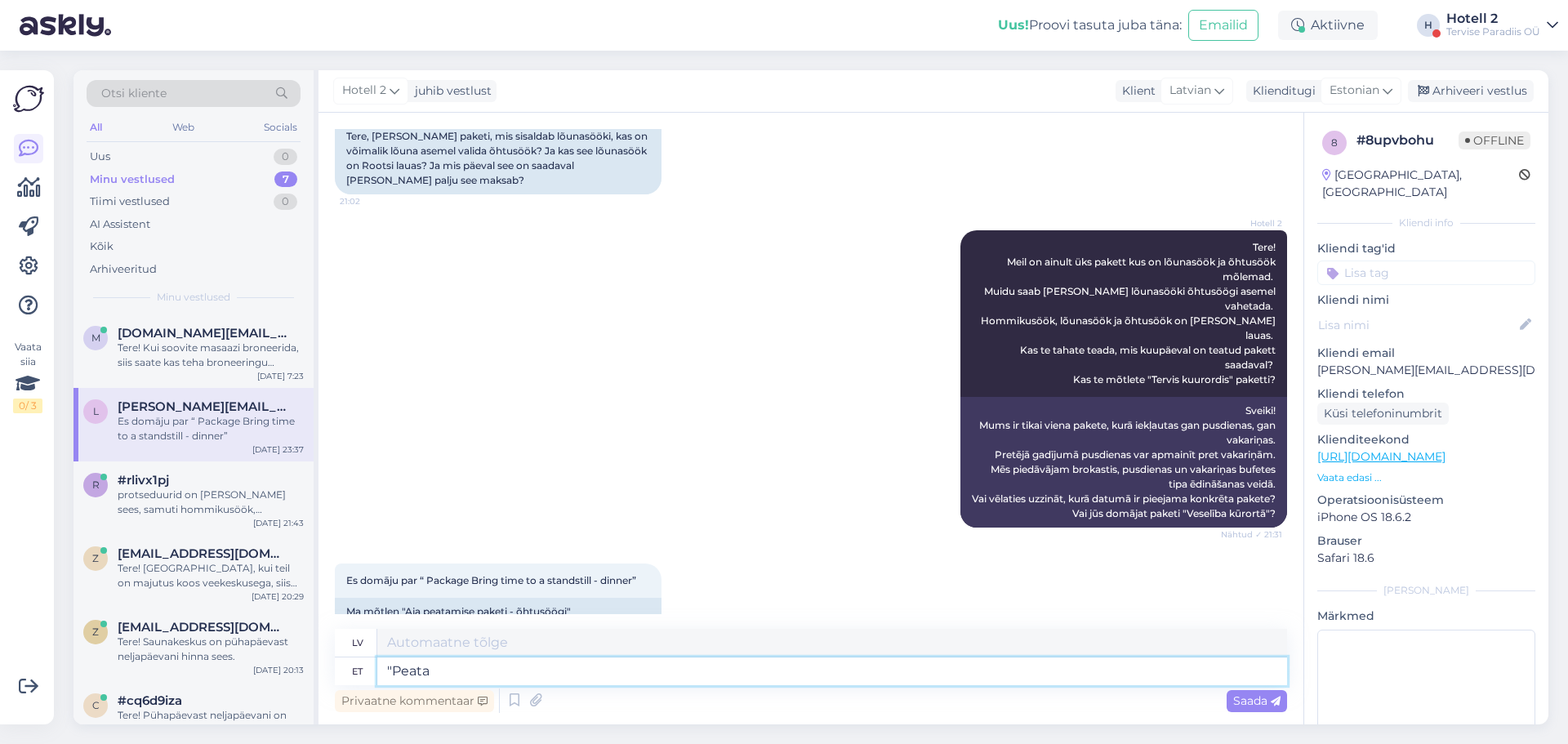
type textarea ""Apstājies"
type textarea ""Peata aeg""
type textarea ""Apturēt laiku""
type textarea ""Peata aeg" paketil o"
type textarea "Uz iepakojuma uzraksts "Apturēt laiku""
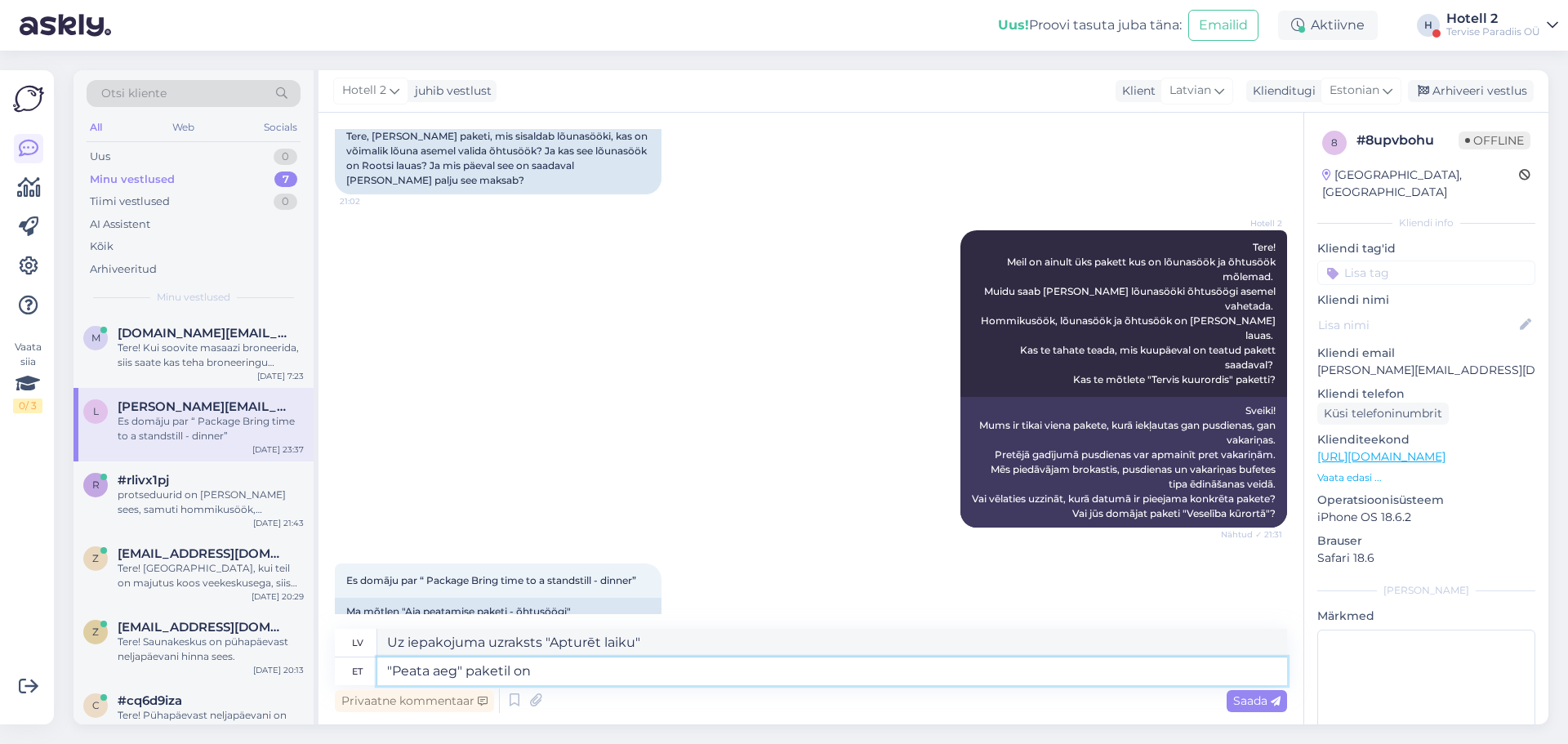
type textarea ""Peata aeg" paketil on"
type textarea ""Apturēšanas laika" paketei ir"
type textarea ""Peata aeg" paketil on meil"
type textarea "Uz paketes "Stop Time" mums ir"
type textarea ""Peata aeg" paketil on meil õhtusö"
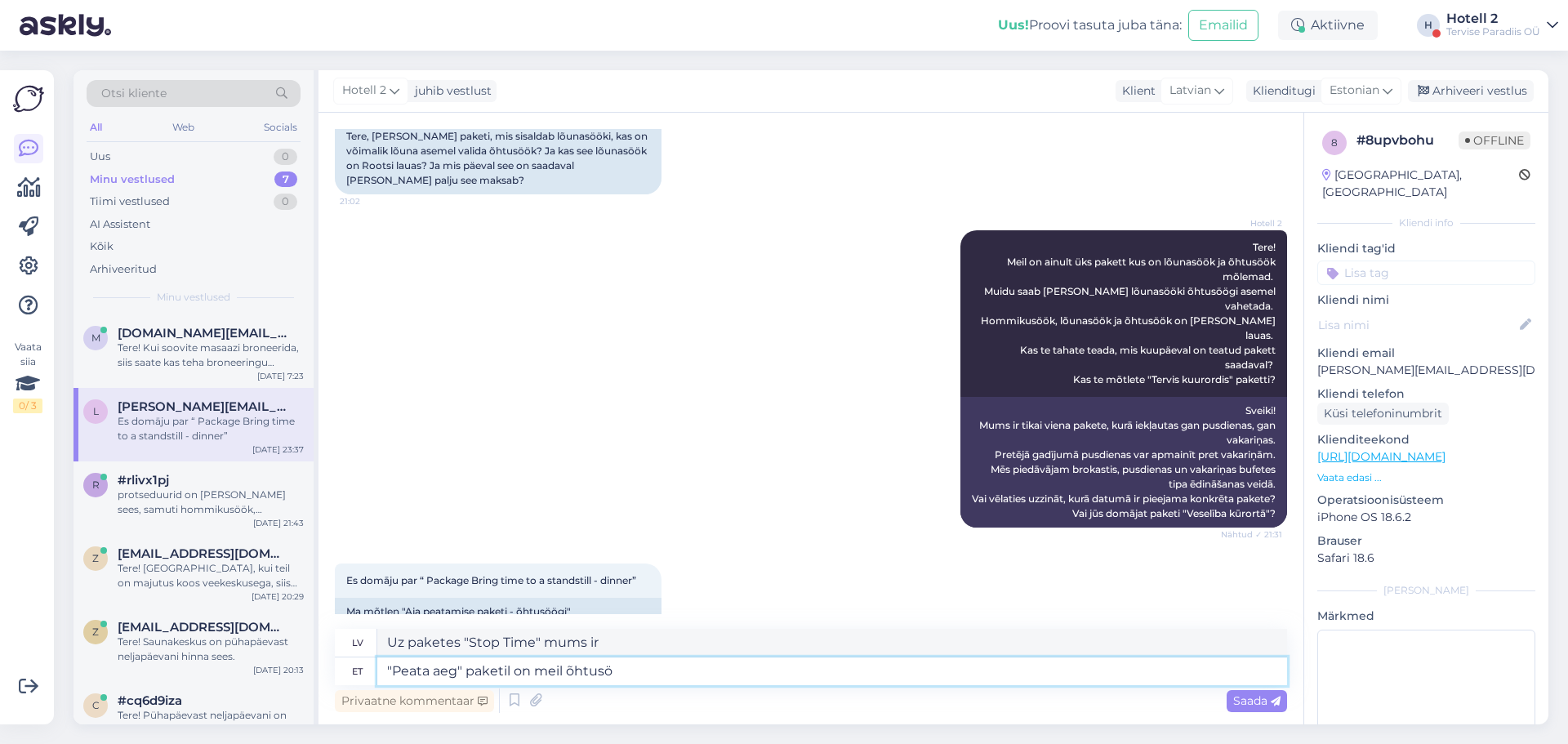
type textarea "Mēs vakariņojam ar "Stop Time" paketi."
type textarea ""Peata aeg" paketil on mei"
type textarea "Uz paketes "Stop Time" mums ir"
type textarea ""Peata aeg" paketil on"
type textarea ""Apturēšanas laika" paketei ir"
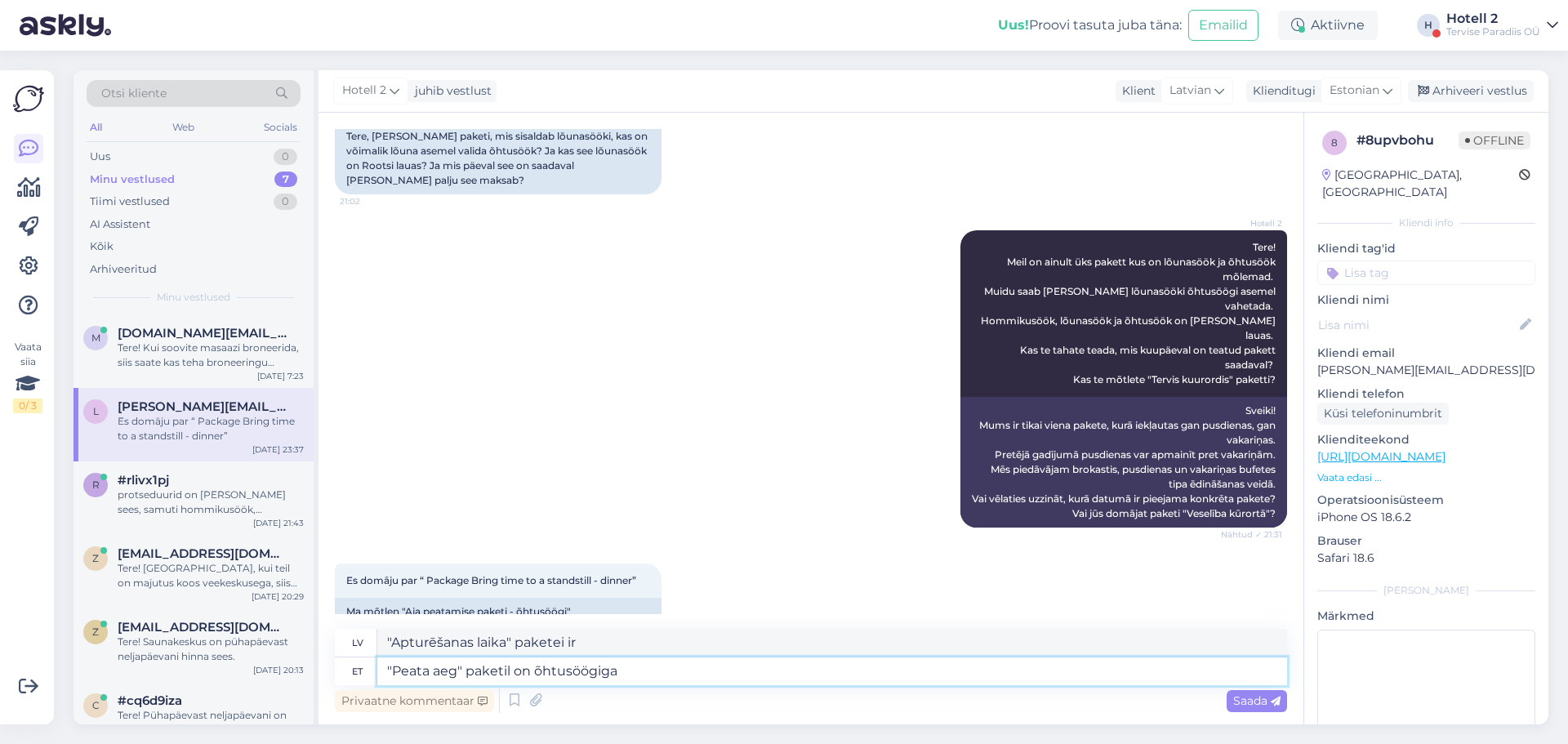
type textarea ""Peata aeg" paketil on õhtusöögiga"
type textarea "Pakotnē "Apturēt laiku" iekļautas vakariņas"
type textarea ""Peata aeg" paketil on õhtusöögiga pakett."
type textarea ""Stop Time" paketē ietilpst vakariņu pakete."
click at [509, 663] on textarea ""Peata aeg" paketil on õhtusöögiga pakett." at bounding box center [832, 671] width 910 height 27
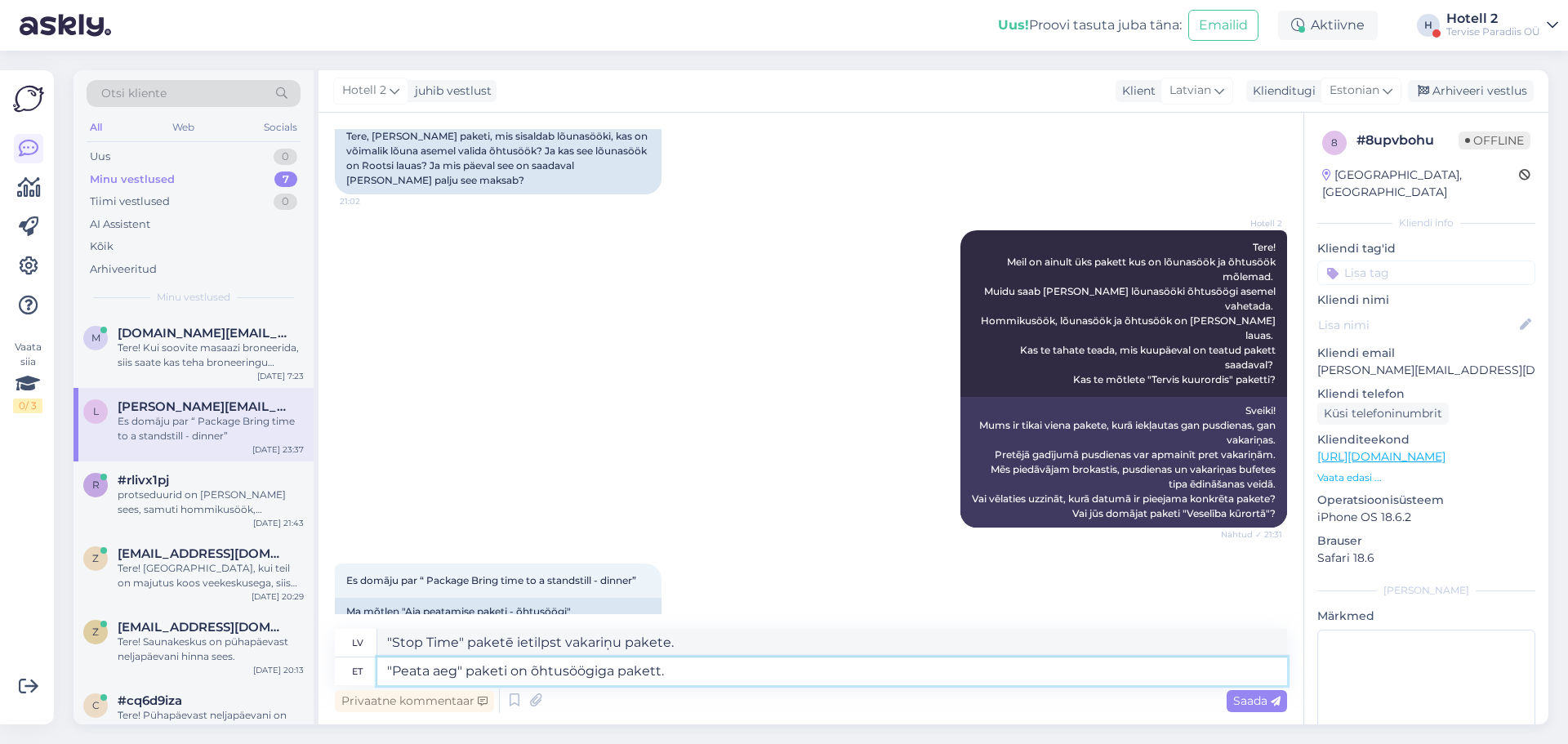
type textarea ""Peata aeg" paket on õhtusöögiga pakett."
type textarea ""Apturēt laiku" pakete ir pakete ar vakariņām."
type textarea ""Peata aeg" pakett on õhtusöögiga pakett."
click at [1248, 692] on div "Saada" at bounding box center [1257, 701] width 60 height 22
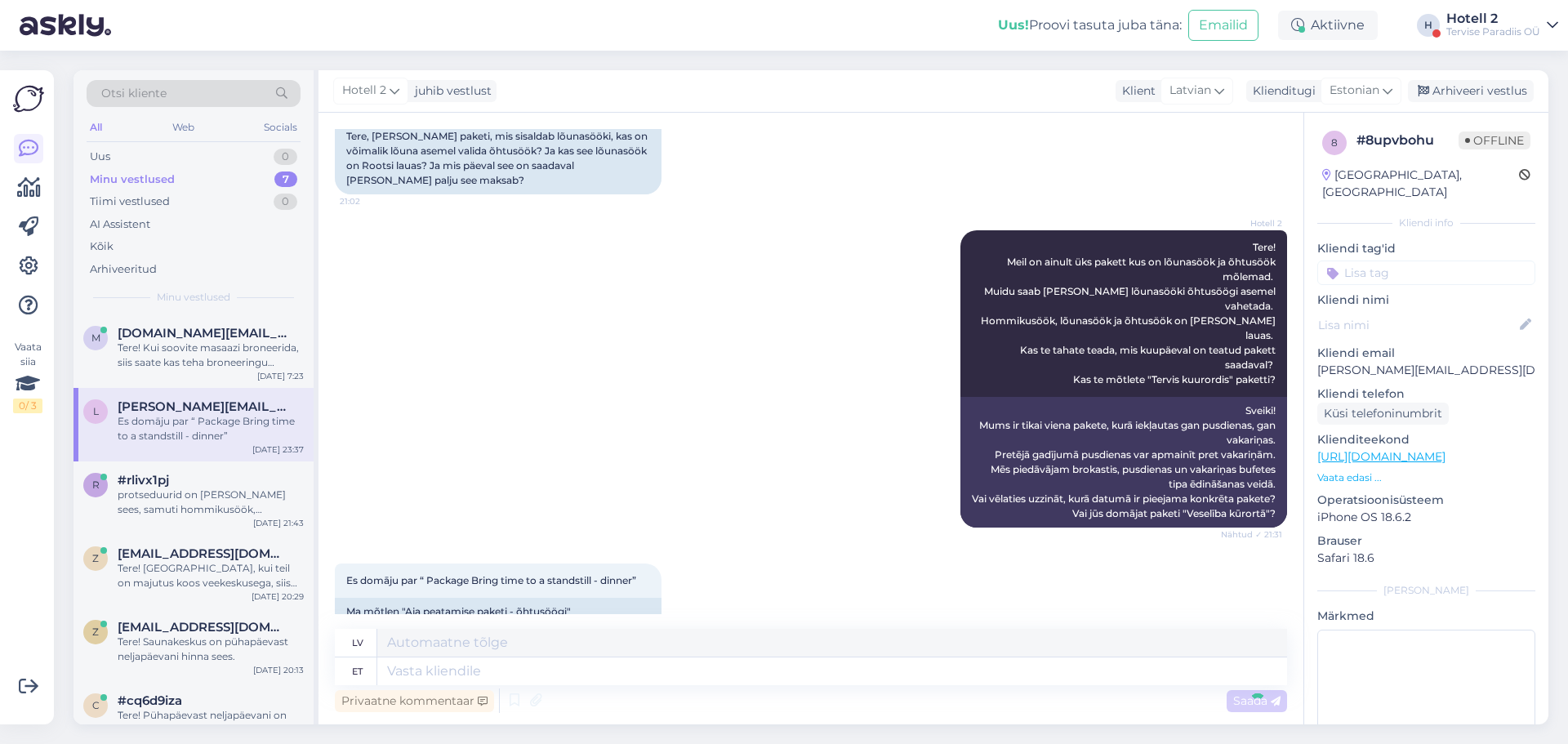
scroll to position [1264, 0]
